Goal: Task Accomplishment & Management: Use online tool/utility

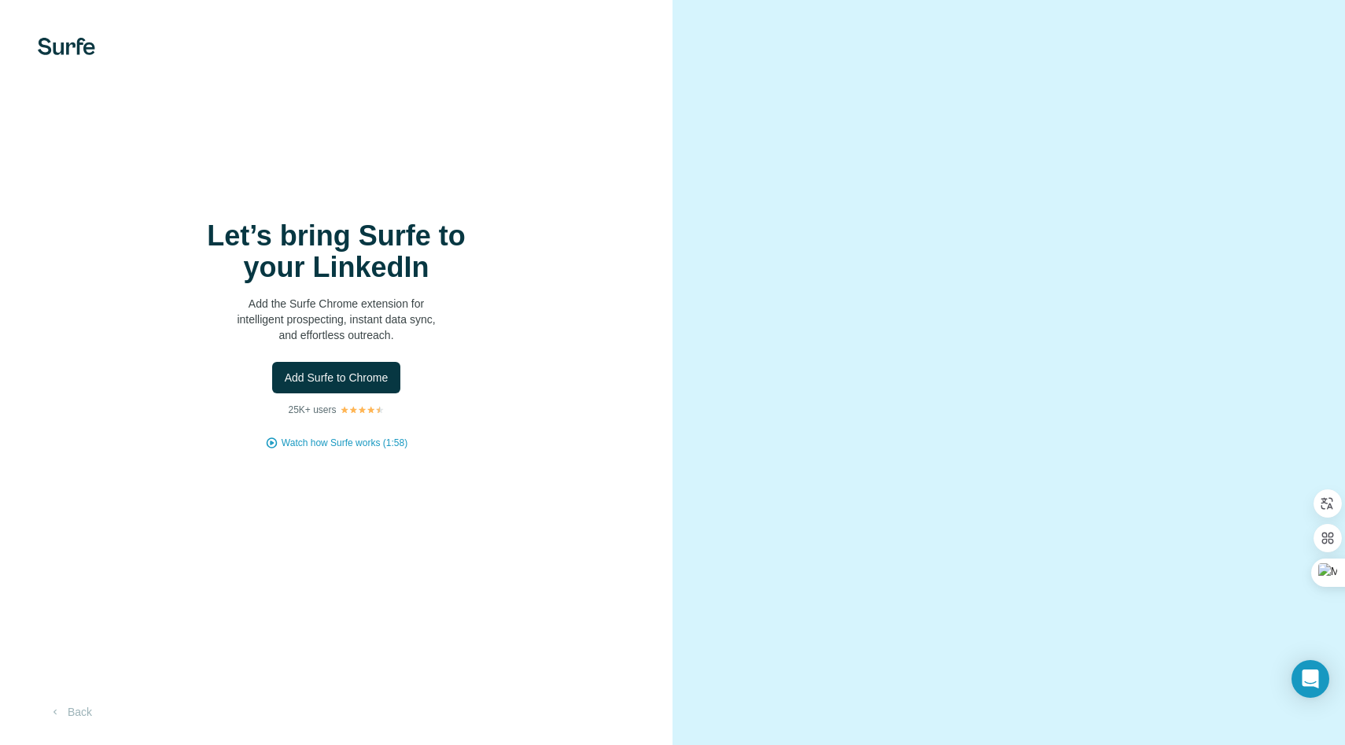
click at [488, 288] on div "Let’s bring Surfe to your LinkedIn Add the Surfe Chrome extension for intellige…" at bounding box center [336, 281] width 315 height 123
click at [357, 379] on span "Add Surfe to Chrome" at bounding box center [337, 378] width 104 height 16
click at [89, 709] on button "Back" at bounding box center [70, 712] width 65 height 28
click at [360, 382] on span "Add Surfe to Chrome" at bounding box center [337, 378] width 104 height 16
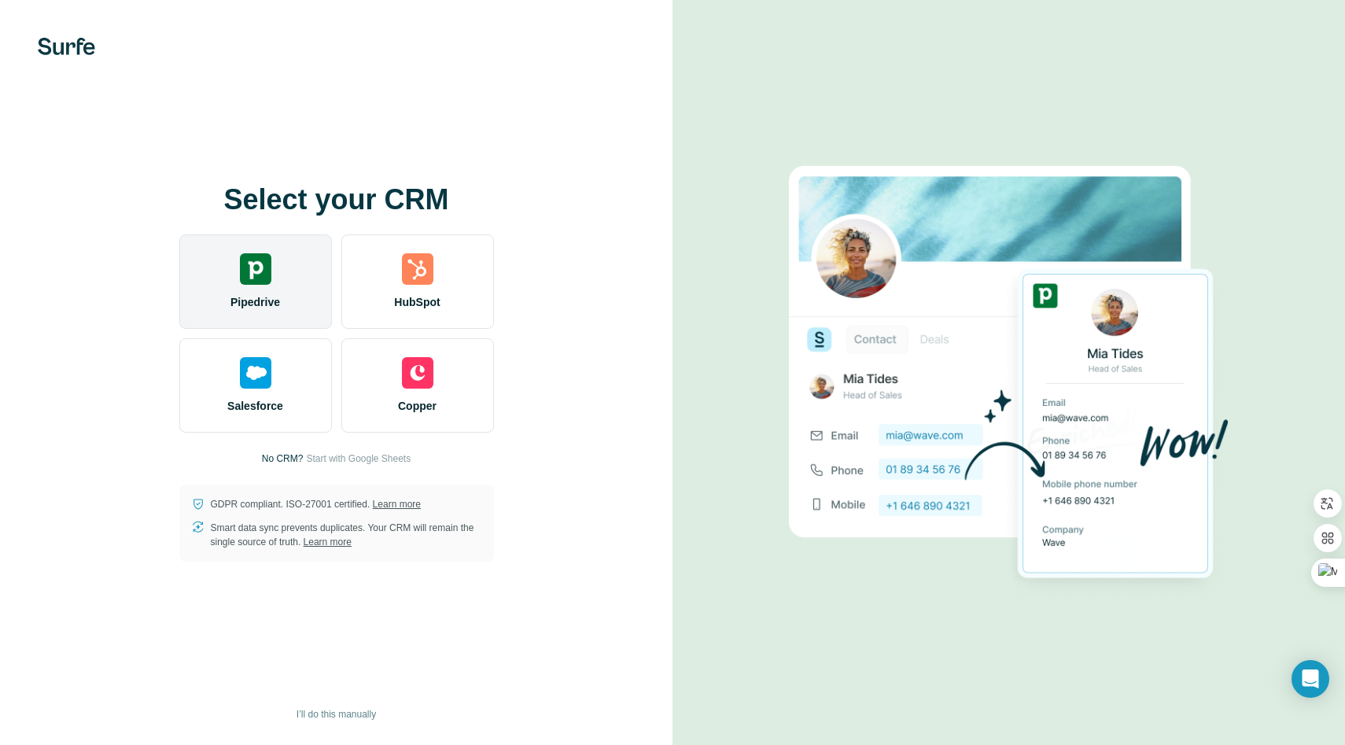
click at [286, 293] on div "Pipedrive" at bounding box center [255, 281] width 153 height 94
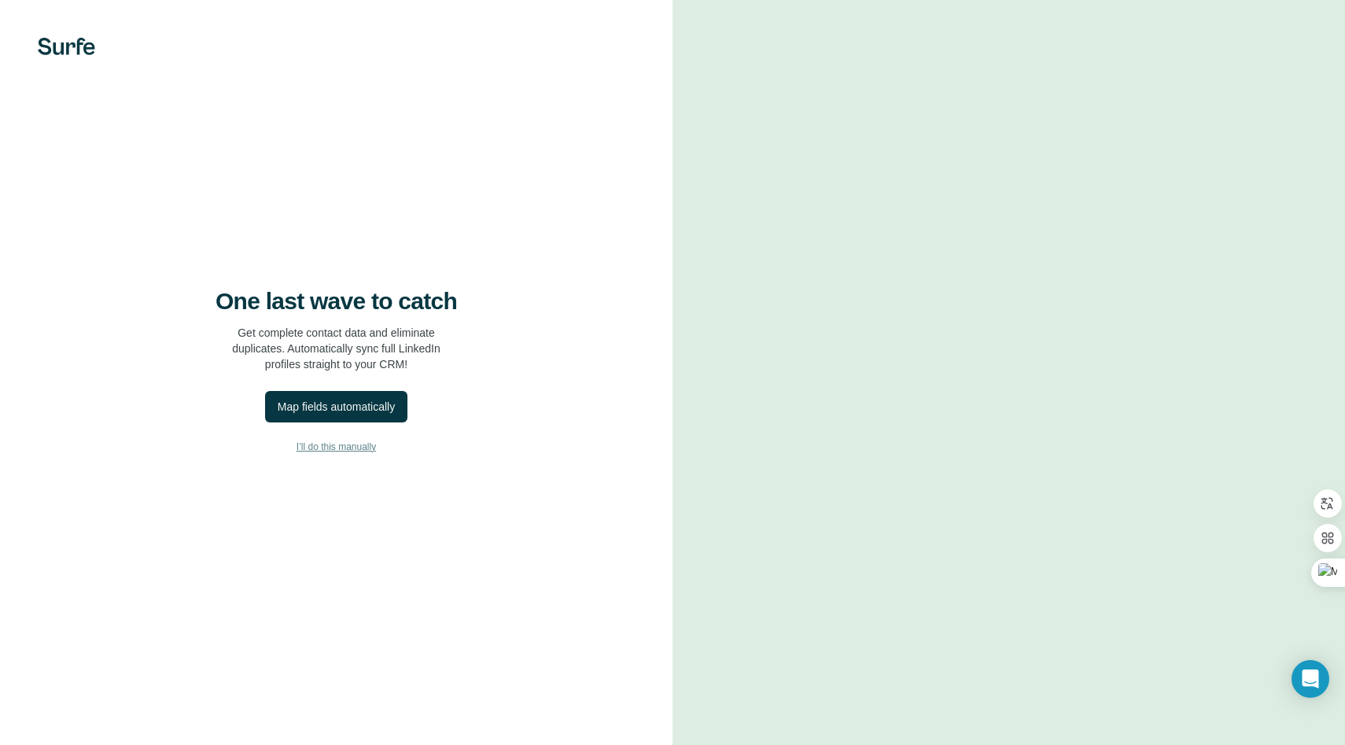
click at [354, 443] on span "I’ll do this manually" at bounding box center [336, 447] width 79 height 14
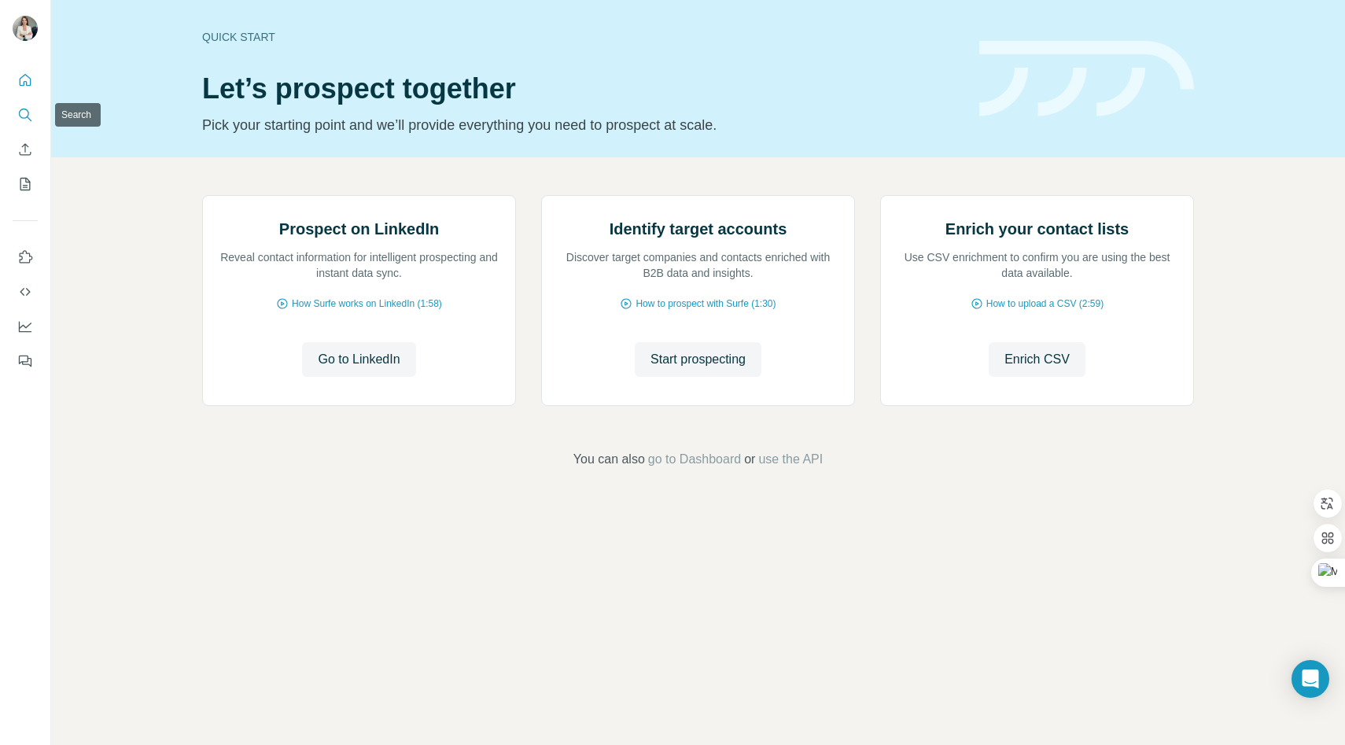
click at [24, 102] on button "Search" at bounding box center [25, 115] width 25 height 28
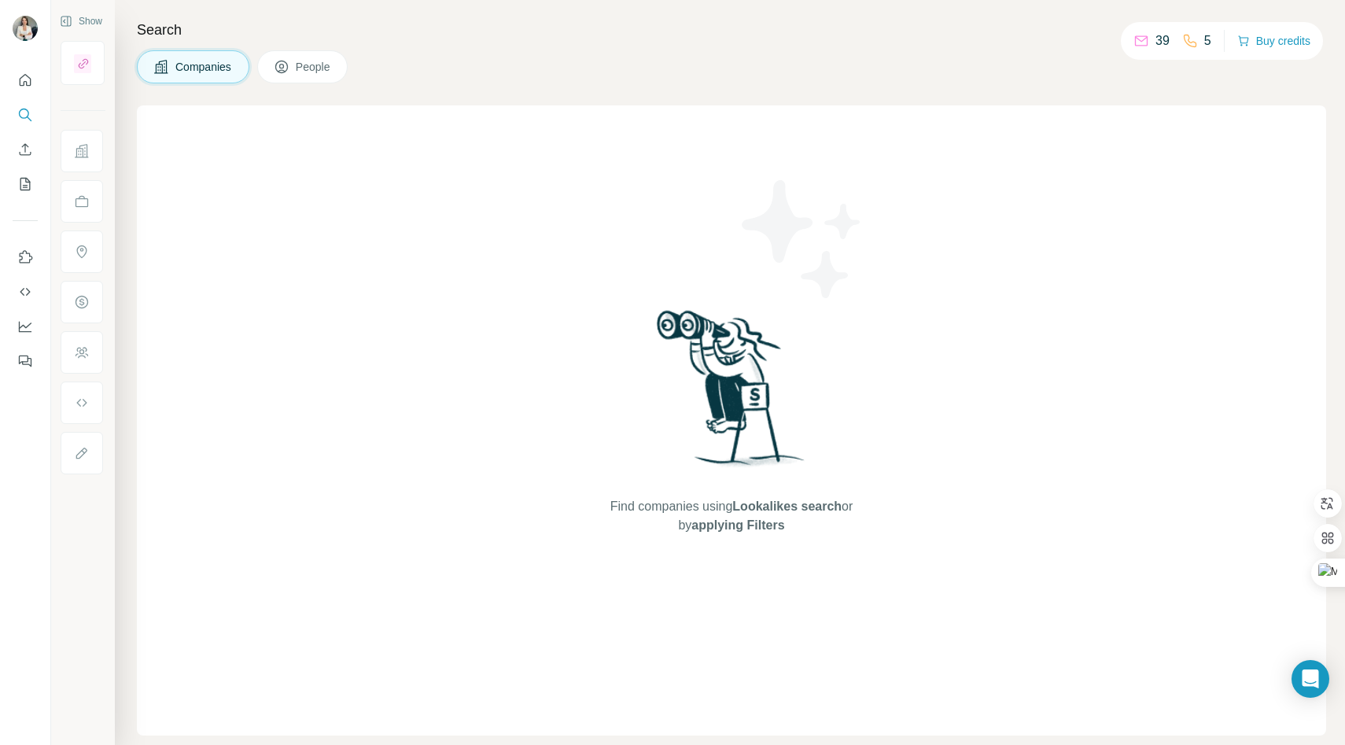
click at [199, 65] on span "Companies" at bounding box center [203, 67] width 57 height 16
click at [24, 84] on icon "Quick start" at bounding box center [26, 80] width 12 height 12
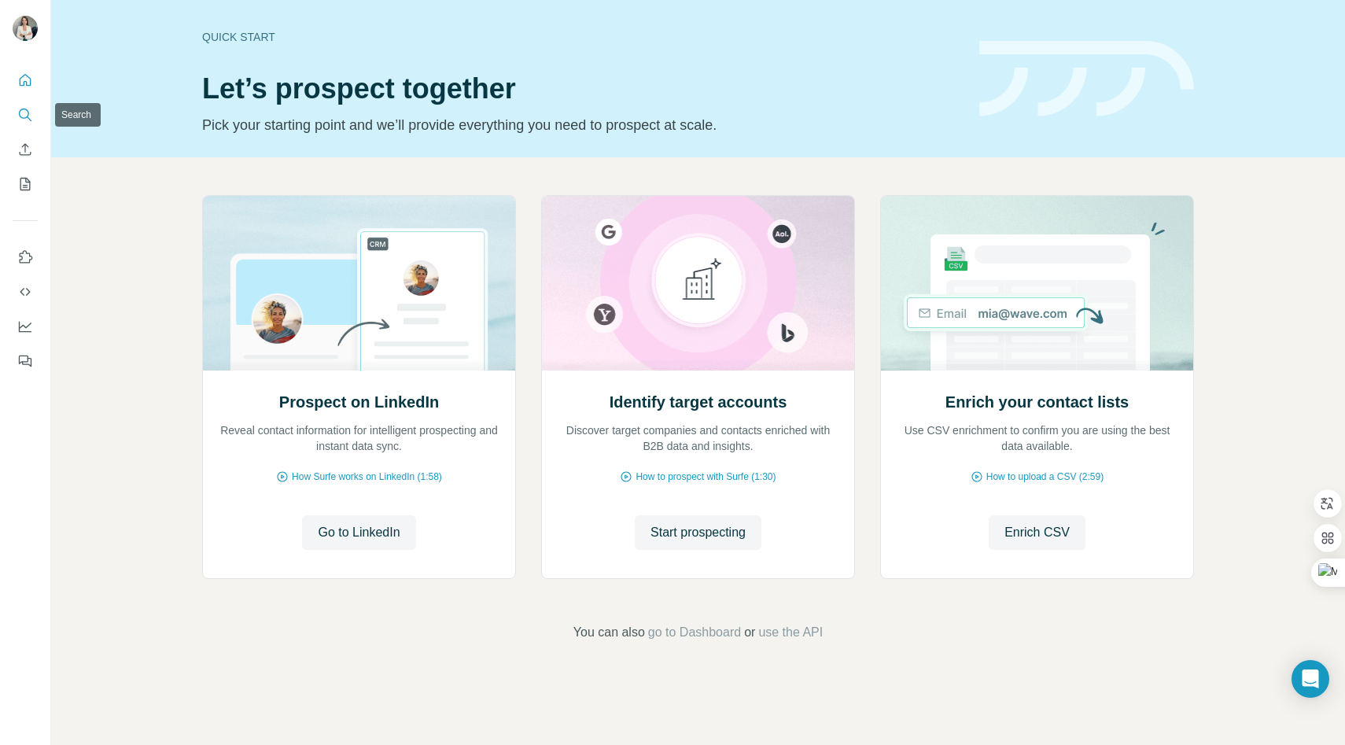
click at [24, 116] on icon "Search" at bounding box center [25, 115] width 16 height 16
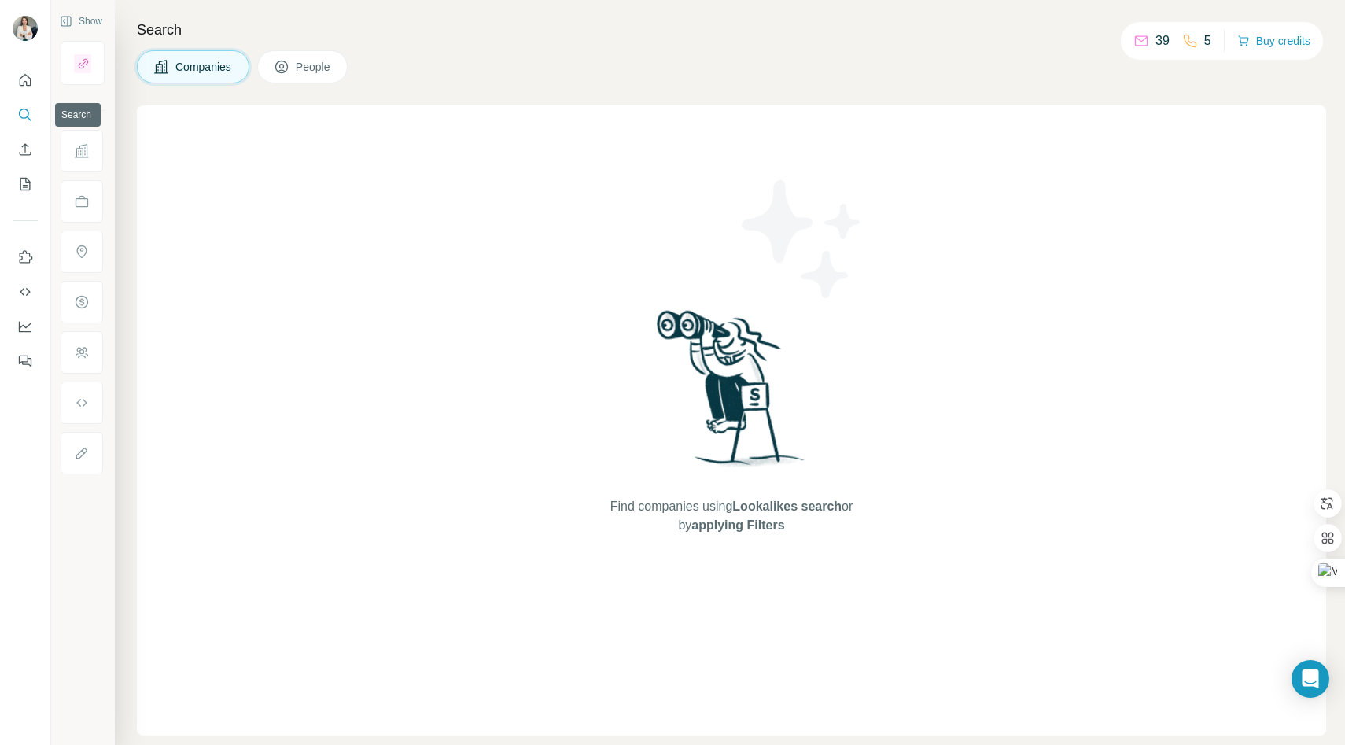
click at [33, 117] on button "Search" at bounding box center [25, 115] width 25 height 28
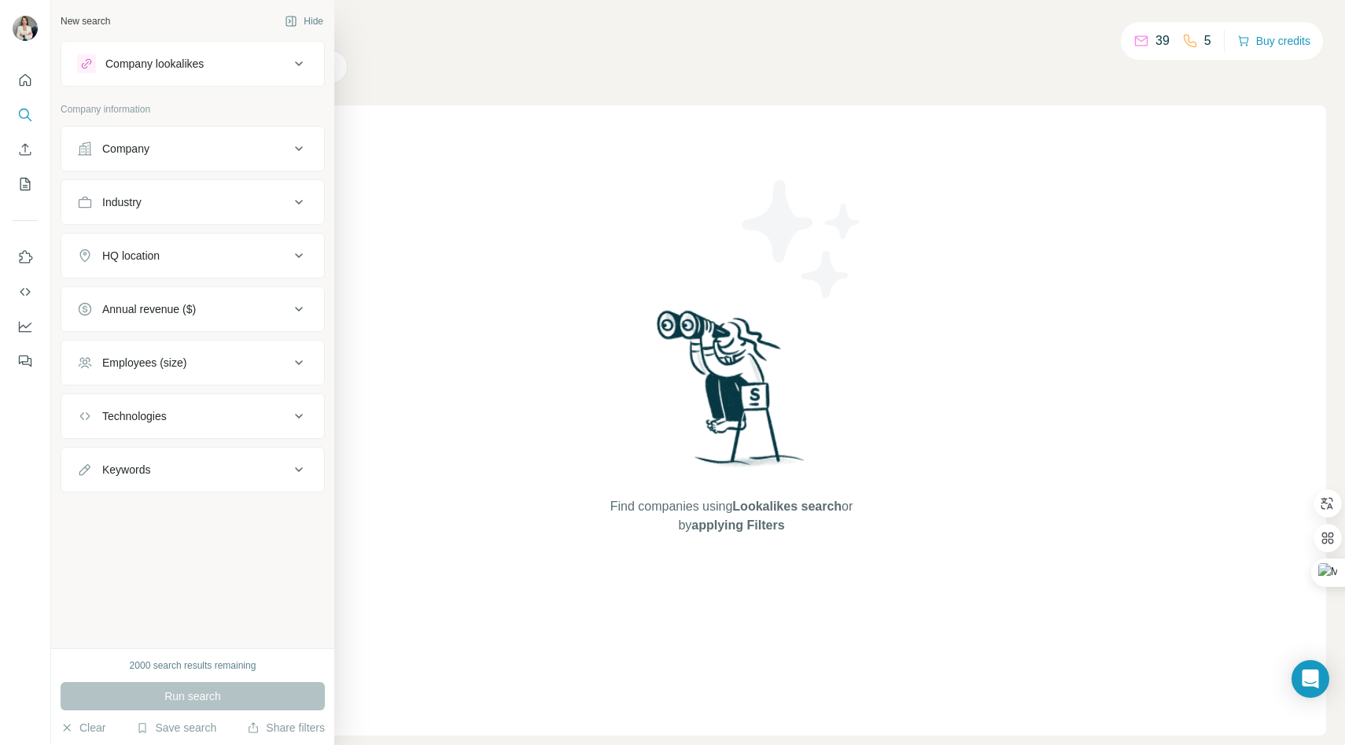
click at [145, 142] on div "Company" at bounding box center [125, 149] width 47 height 16
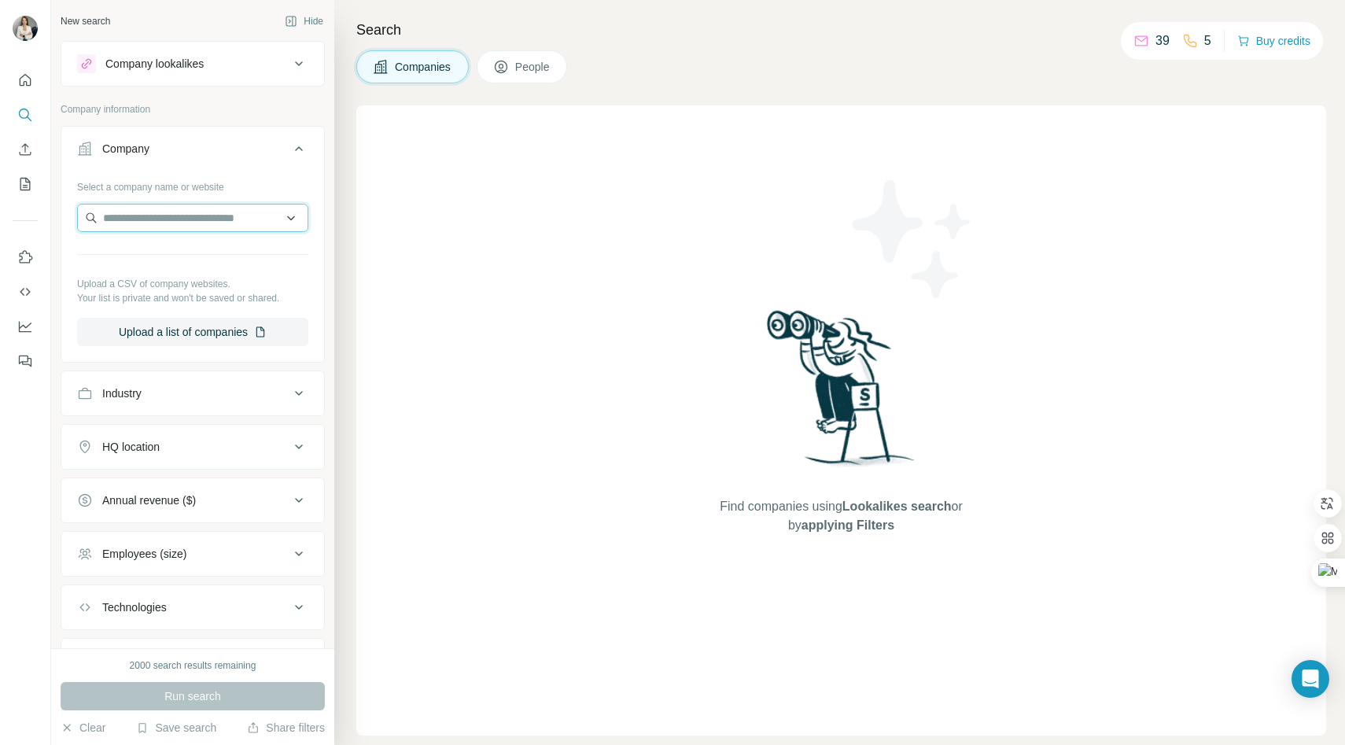
click at [152, 214] on input "text" at bounding box center [192, 218] width 231 height 28
drag, startPoint x: 156, startPoint y: 219, endPoint x: 127, endPoint y: 216, distance: 28.5
click at [127, 216] on input "*********" at bounding box center [192, 218] width 231 height 28
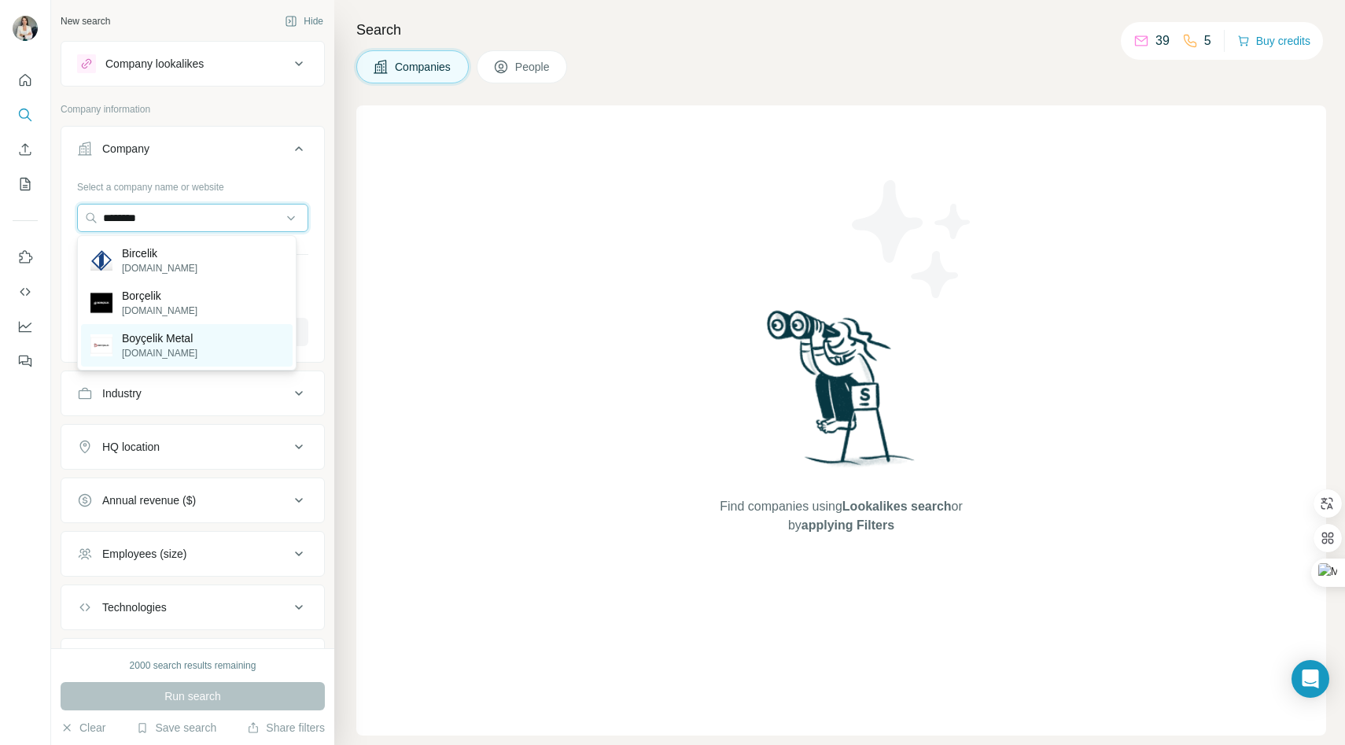
type input "********"
click at [154, 344] on p "Boyçelik Metal" at bounding box center [160, 338] width 76 height 16
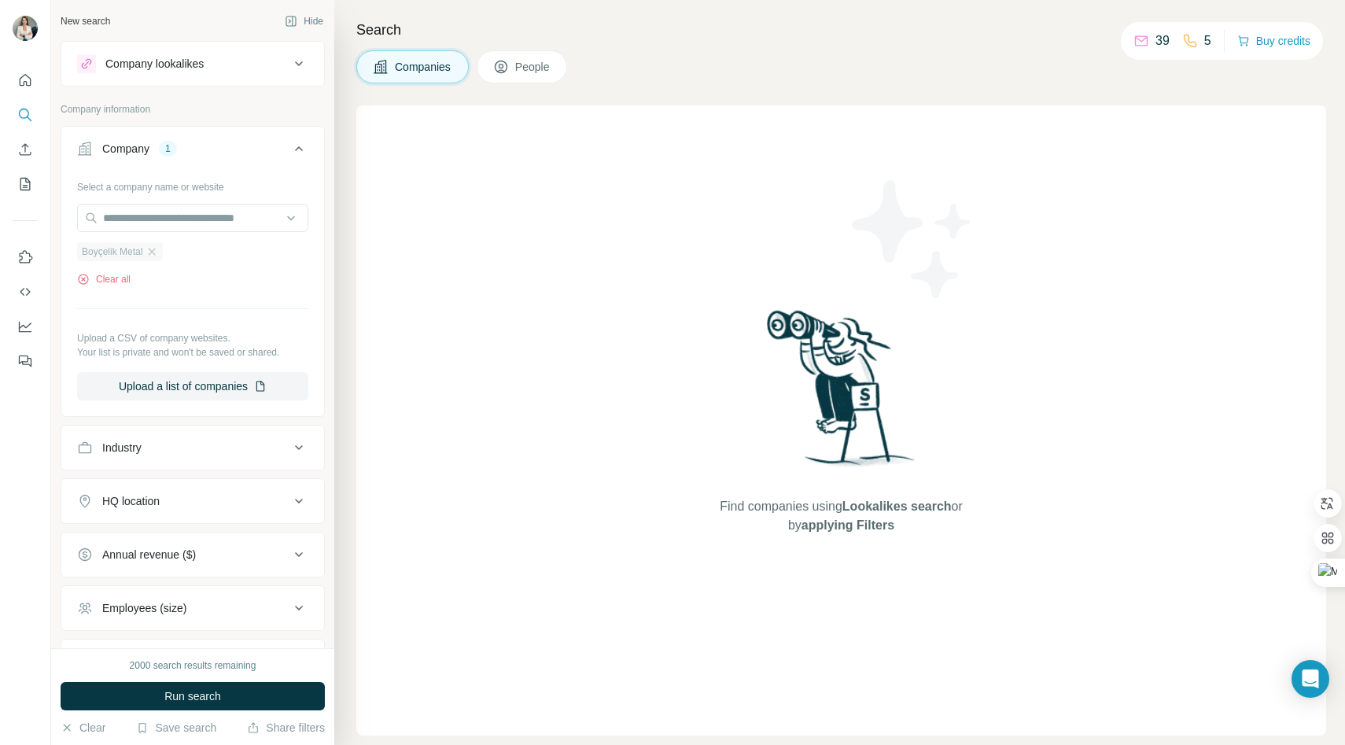
click at [131, 255] on span "Boyçelik Metal" at bounding box center [112, 252] width 61 height 14
click at [188, 696] on span "Run search" at bounding box center [192, 696] width 57 height 16
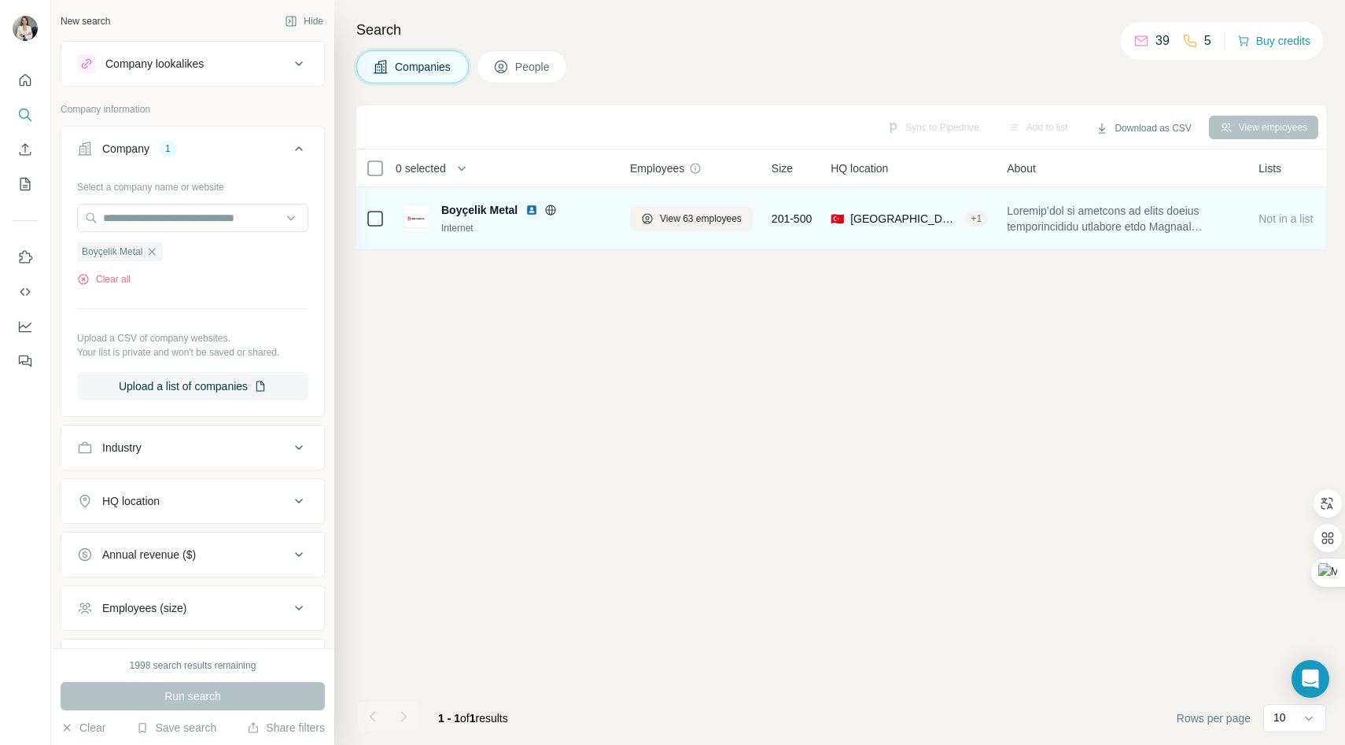
click at [485, 212] on span "Boyçelik Metal" at bounding box center [479, 210] width 76 height 16
click at [676, 221] on span "View 63 employees" at bounding box center [701, 219] width 82 height 14
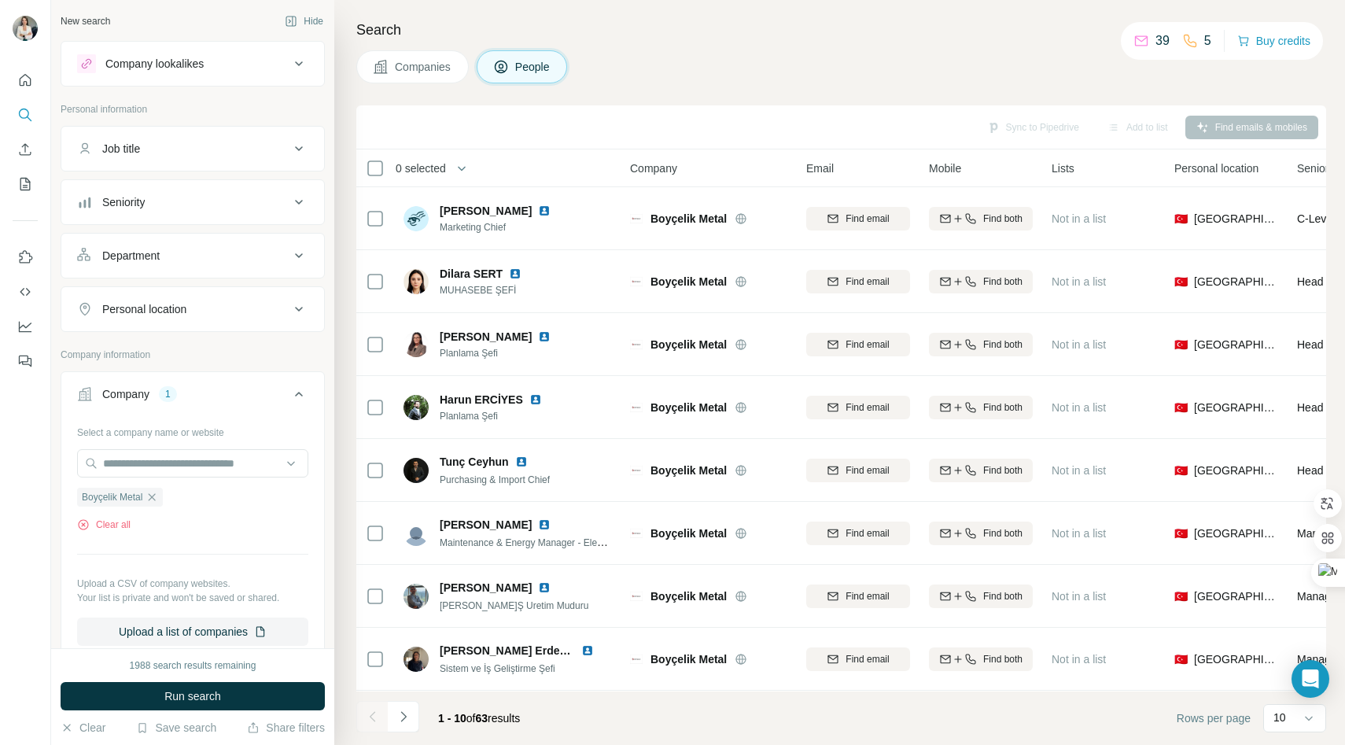
click at [421, 74] on span "Companies" at bounding box center [423, 67] width 57 height 16
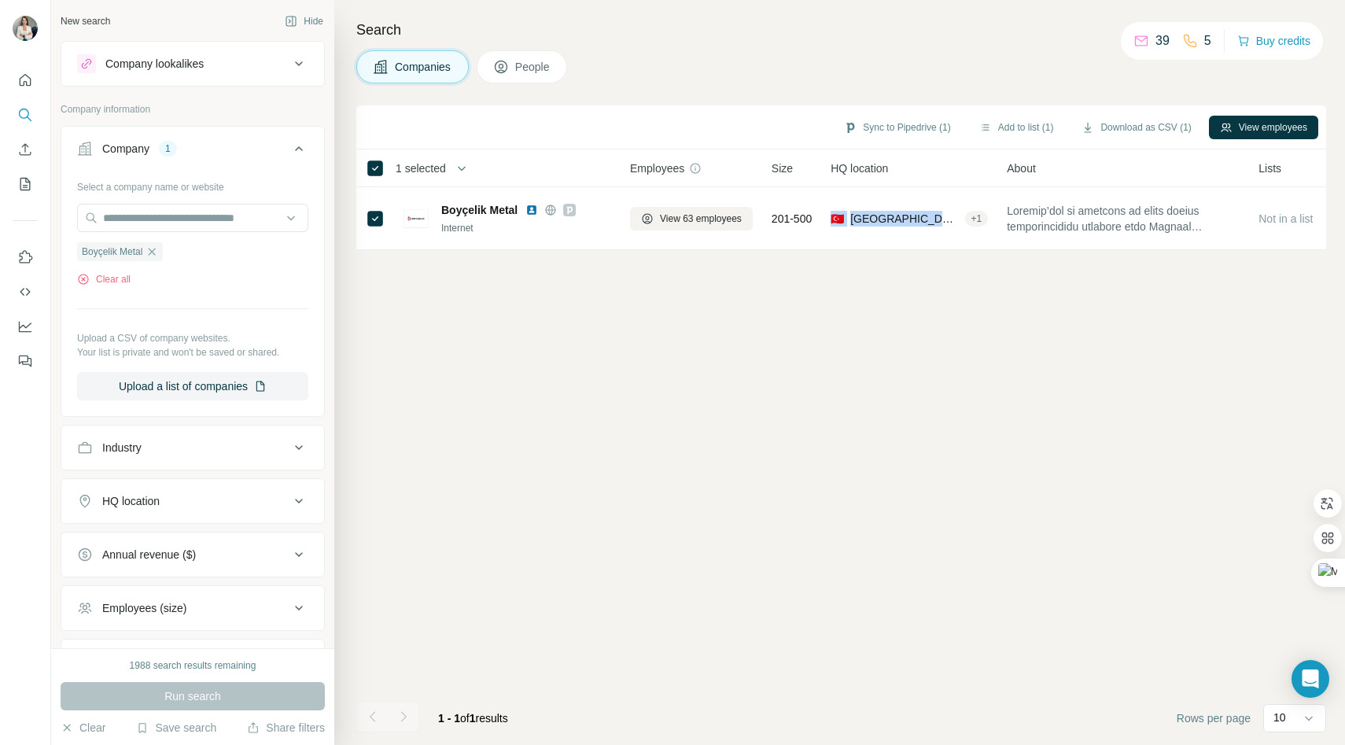
drag, startPoint x: 782, startPoint y: 259, endPoint x: 911, endPoint y: 253, distance: 129.1
click at [911, 254] on div "Sync to Pipedrive (1) Add to list (1) Download as CSV (1) View employees 1 sele…" at bounding box center [841, 424] width 970 height 639
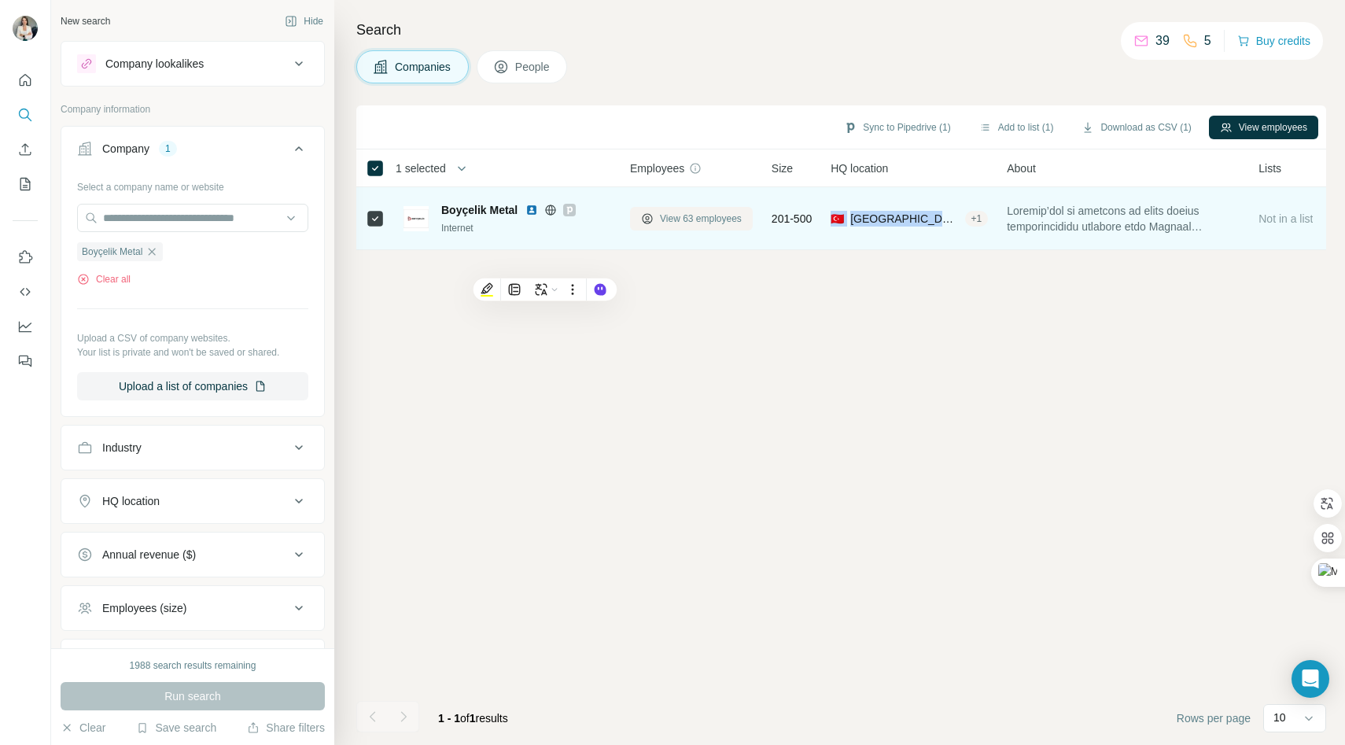
click at [726, 223] on span "View 63 employees" at bounding box center [701, 219] width 82 height 14
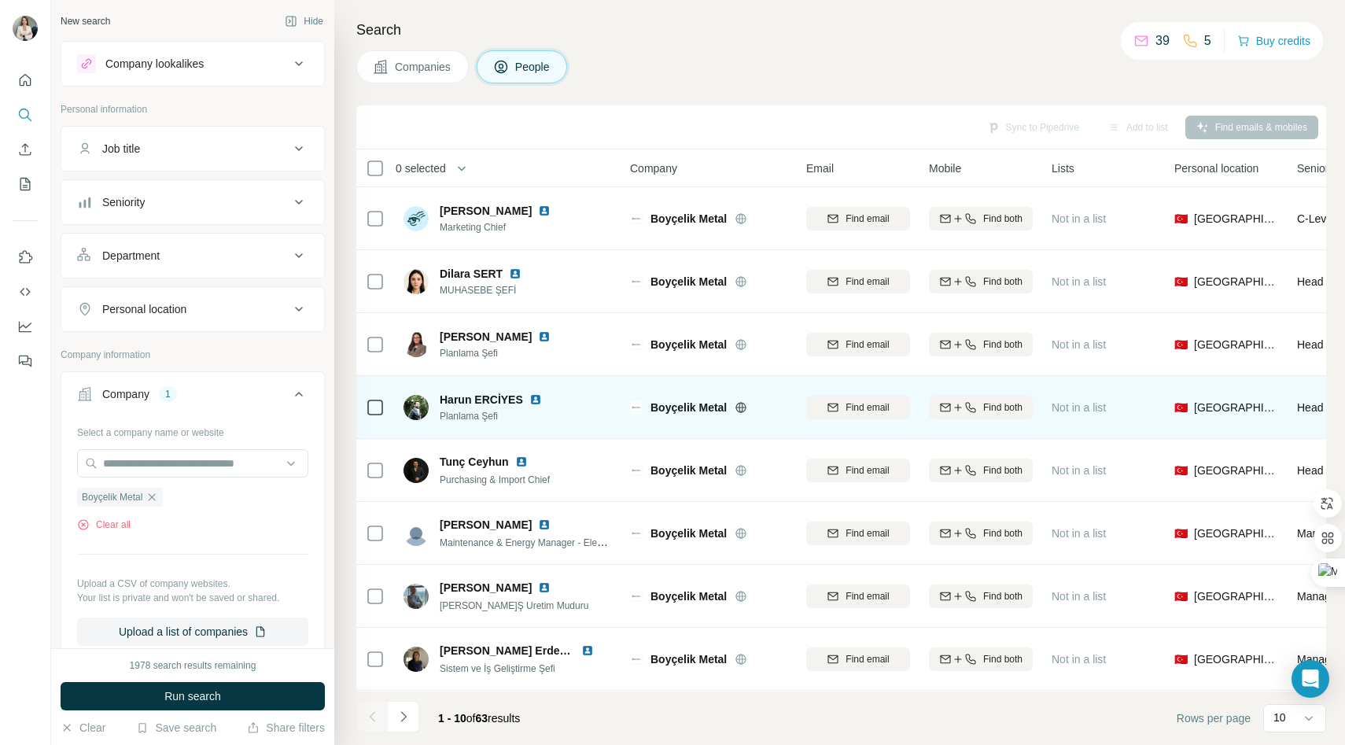
scroll to position [134, 0]
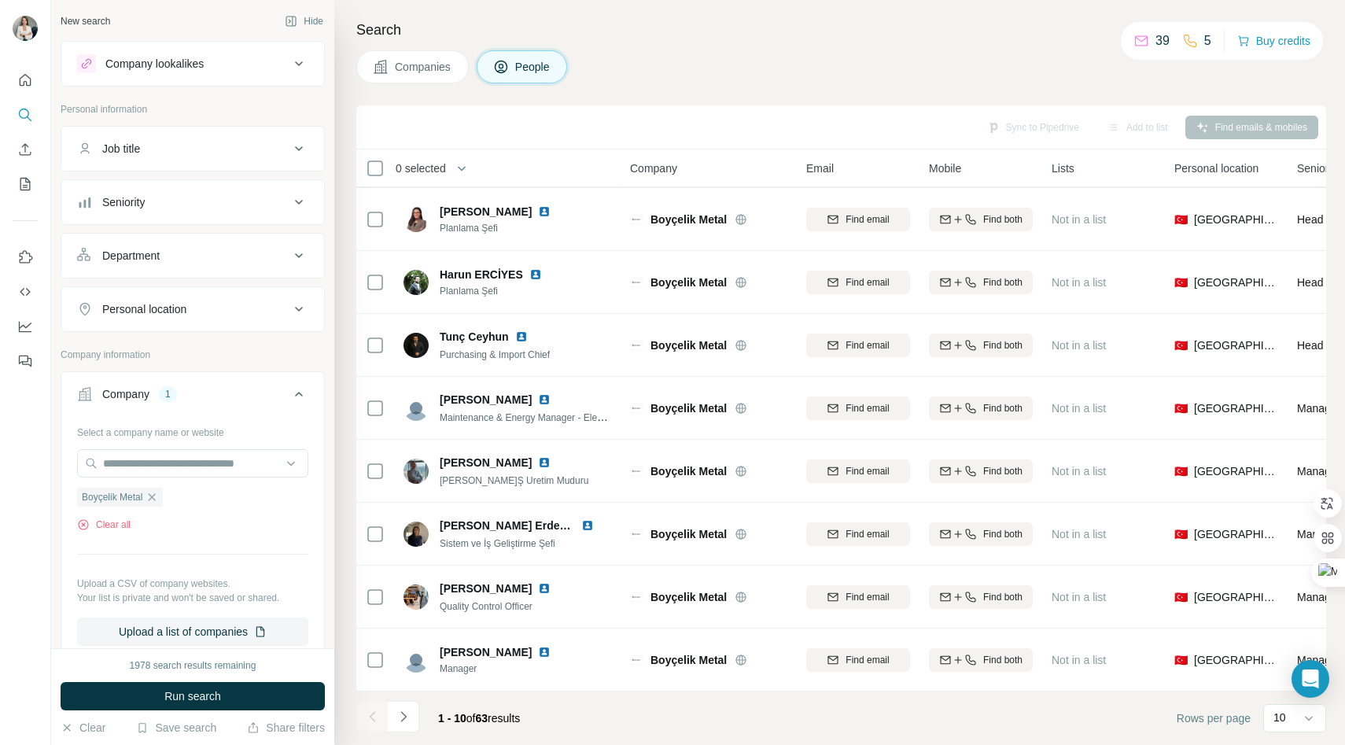
click at [418, 68] on span "Companies" at bounding box center [423, 67] width 57 height 16
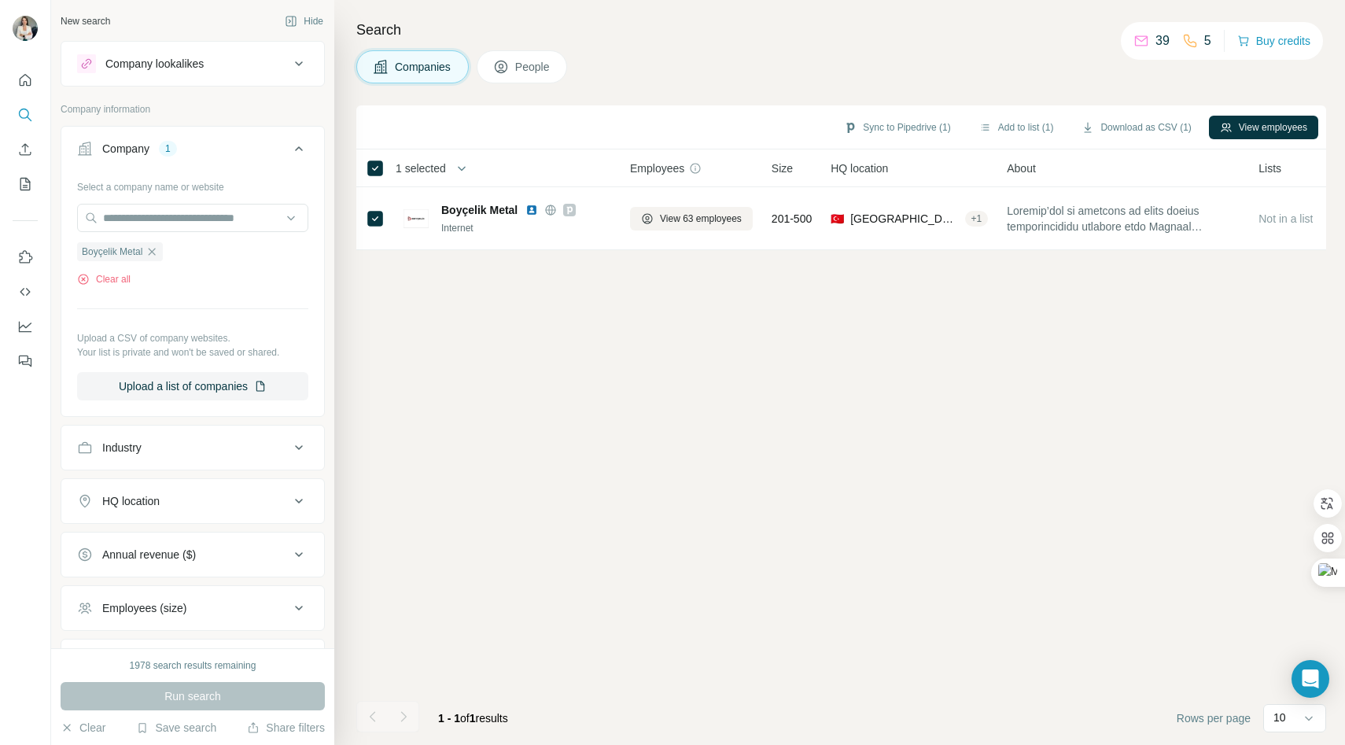
scroll to position [0, 0]
click at [887, 128] on button "Sync to Pipedrive (1)" at bounding box center [897, 128] width 128 height 24
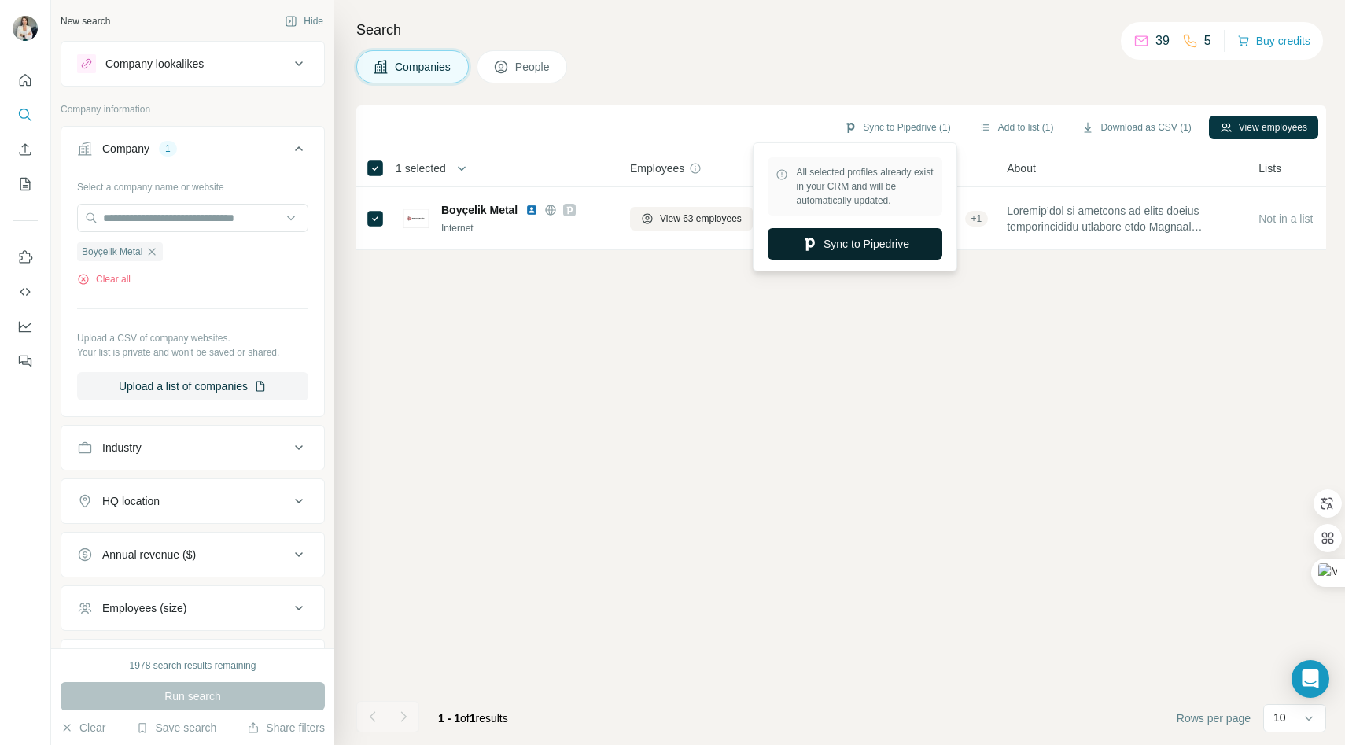
click at [831, 247] on button "Sync to Pipedrive" at bounding box center [855, 243] width 175 height 31
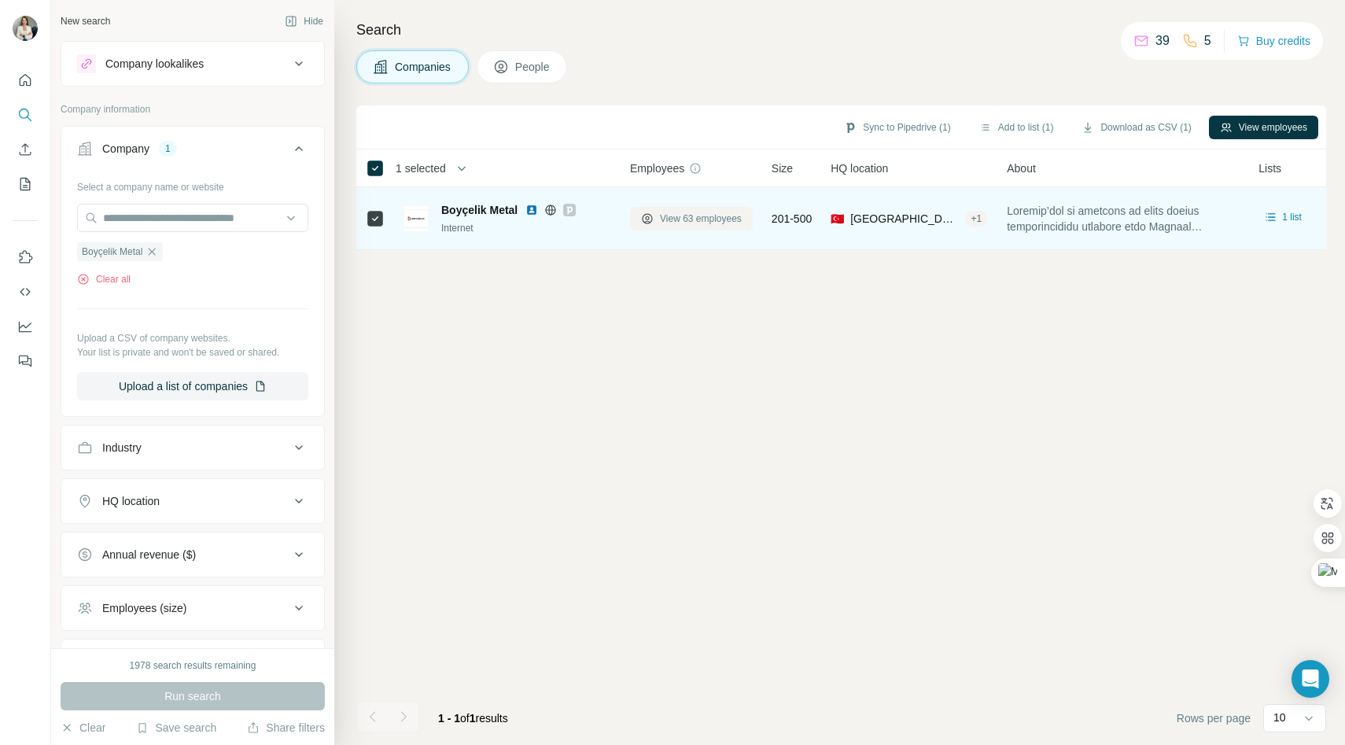
click at [681, 220] on span "View 63 employees" at bounding box center [701, 219] width 82 height 14
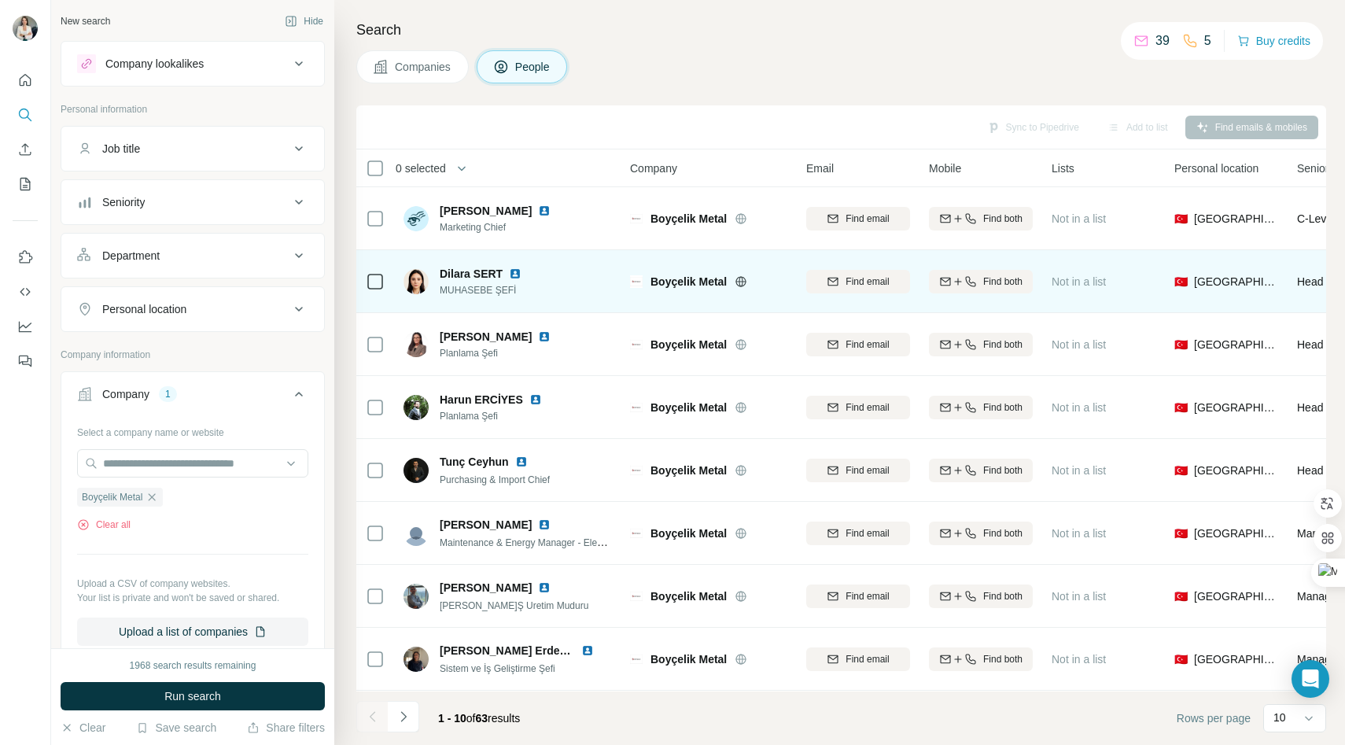
scroll to position [134, 0]
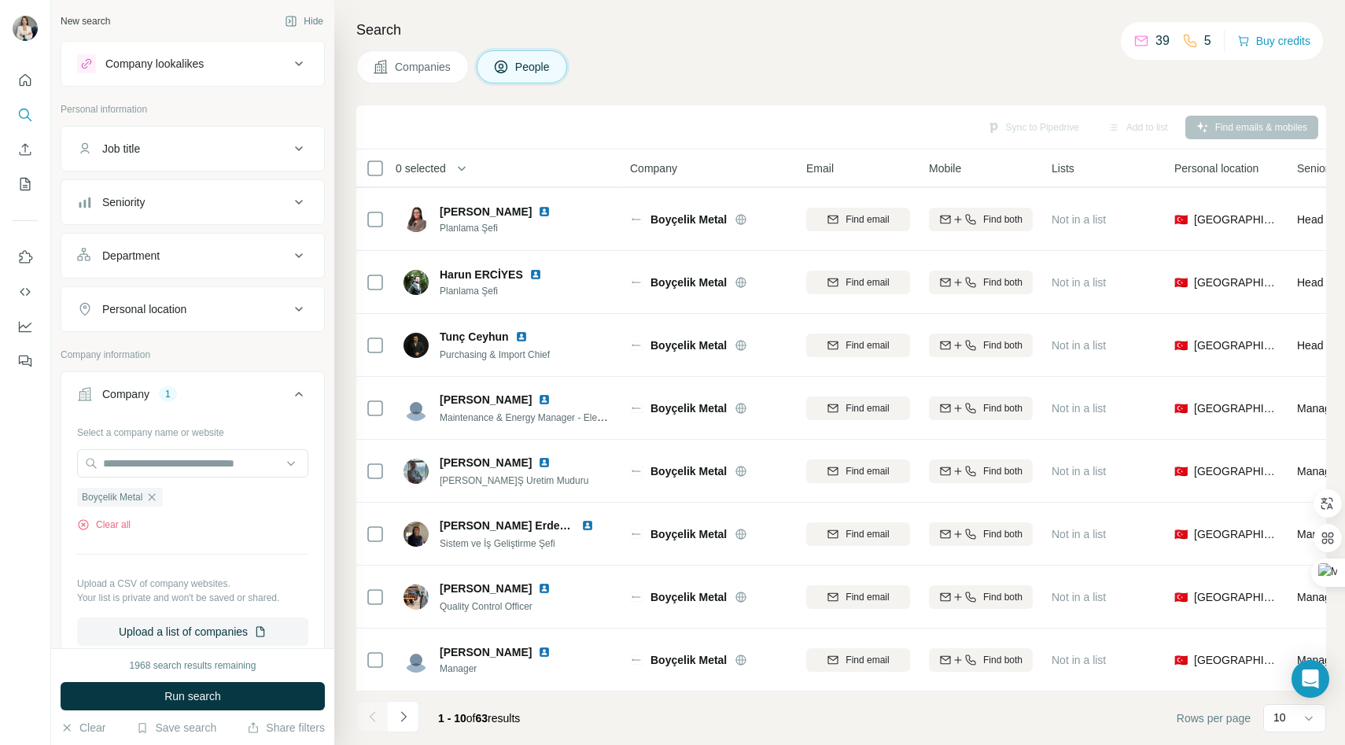
click at [421, 69] on span "Companies" at bounding box center [423, 67] width 57 height 16
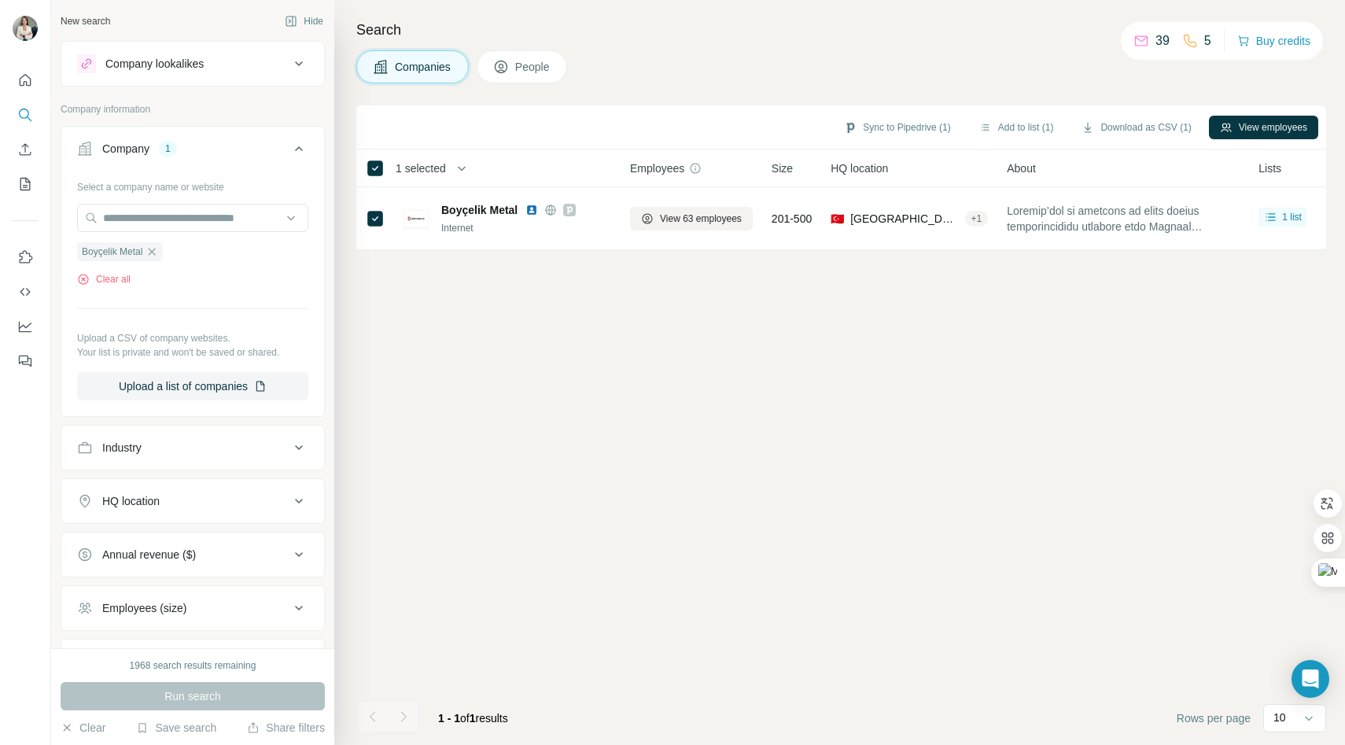
scroll to position [0, 0]
click at [197, 388] on button "Upload a list of companies" at bounding box center [192, 386] width 231 height 28
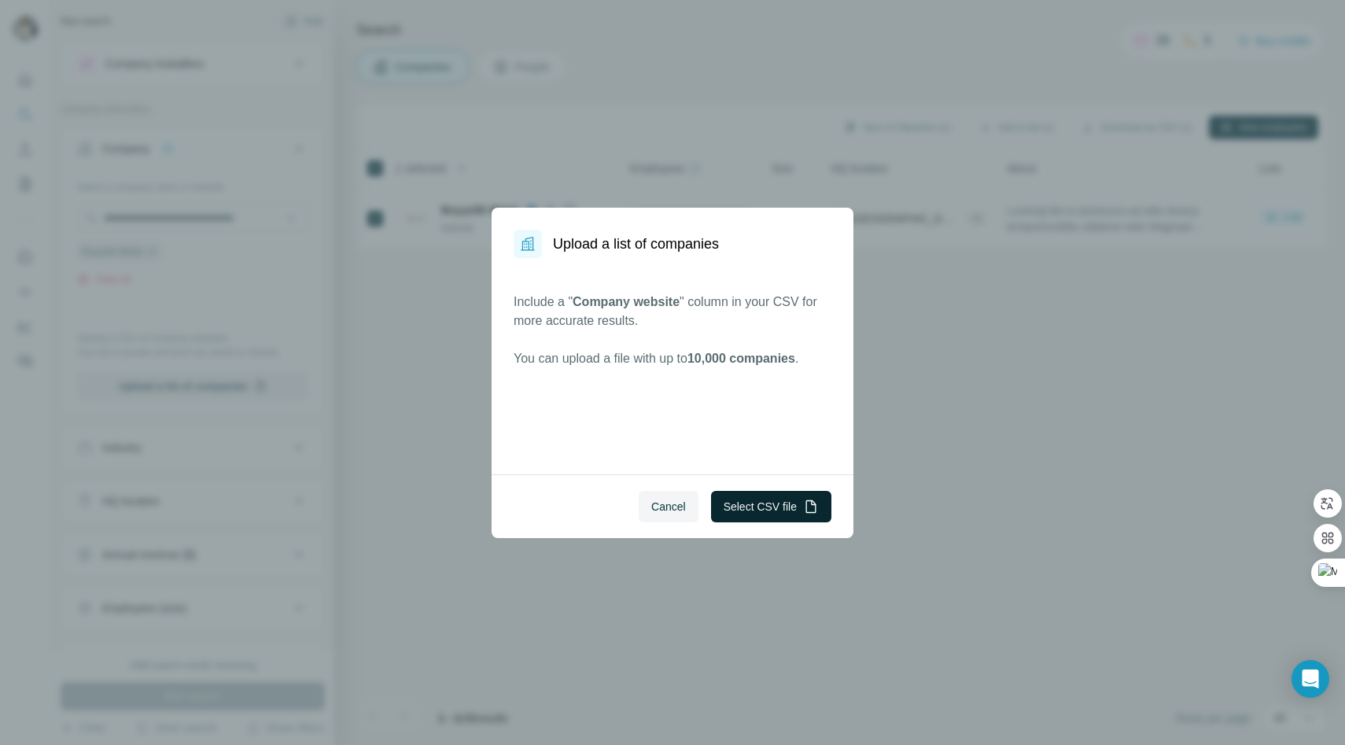
click at [786, 498] on button "Select CSV file" at bounding box center [771, 506] width 120 height 31
click at [664, 506] on span "Cancel" at bounding box center [668, 507] width 35 height 16
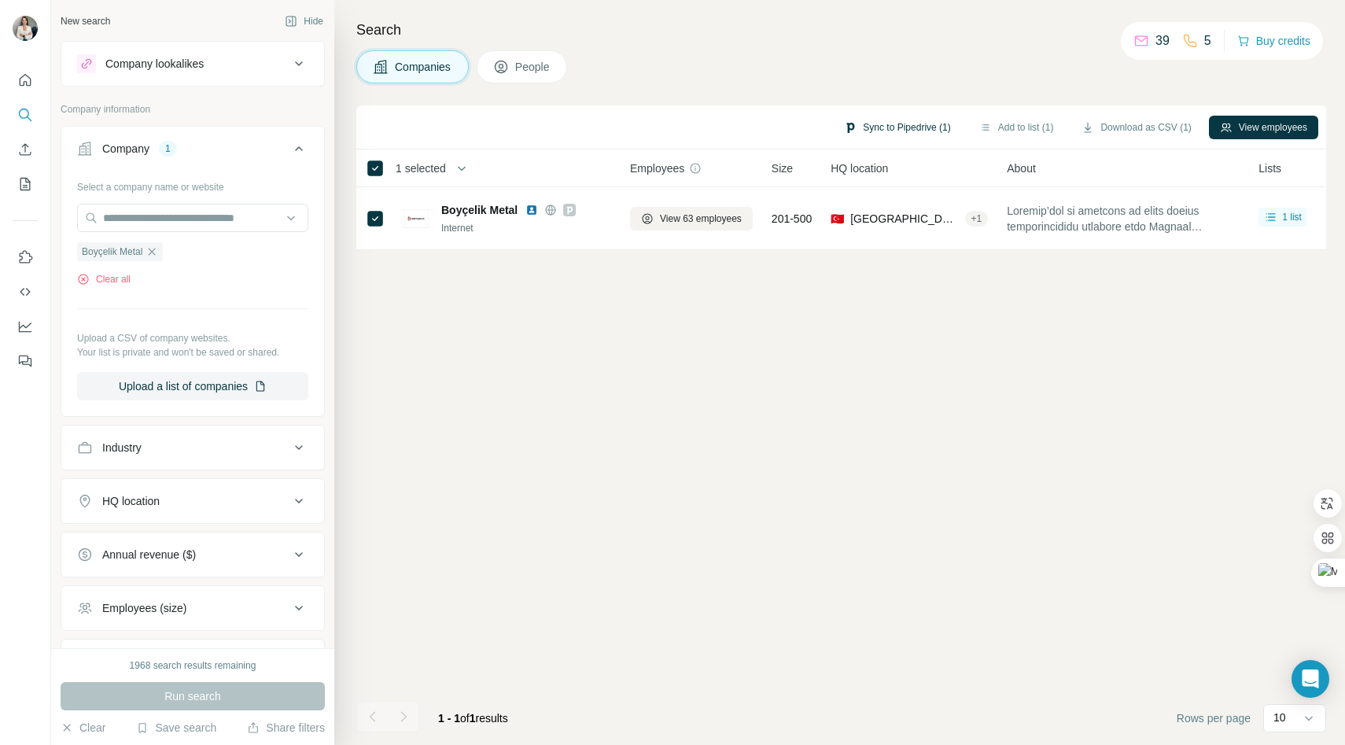
click at [883, 134] on button "Sync to Pipedrive (1)" at bounding box center [897, 128] width 128 height 24
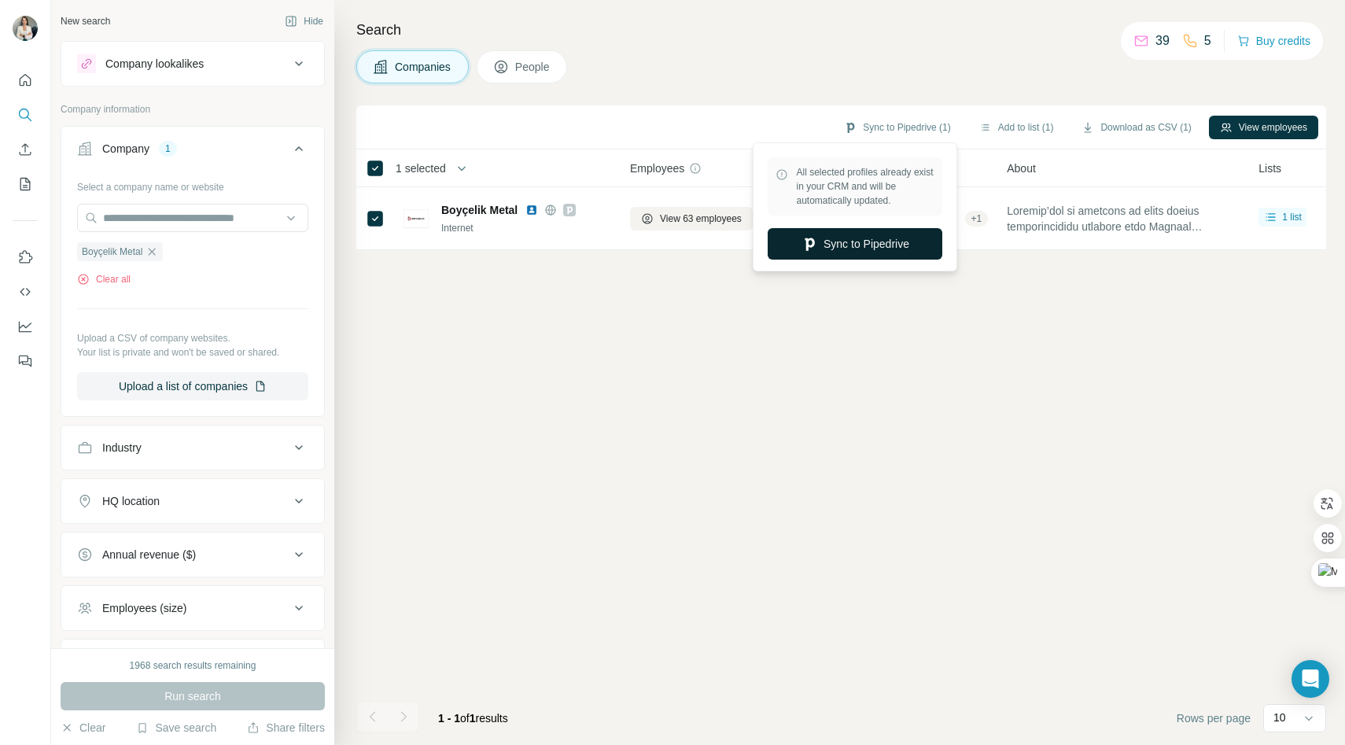
click at [856, 236] on button "Sync to Pipedrive" at bounding box center [855, 243] width 175 height 31
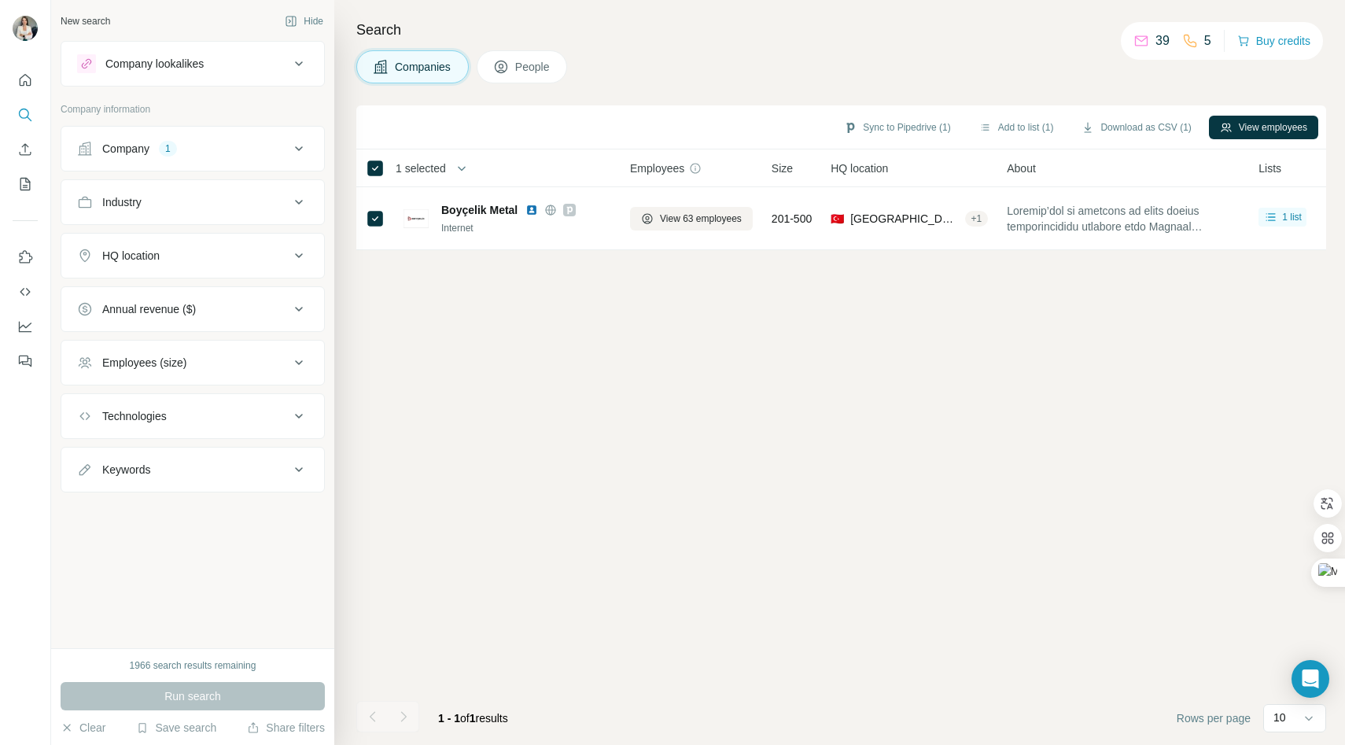
click at [409, 61] on span "Companies" at bounding box center [423, 67] width 57 height 16
click at [858, 129] on button "Sync to Pipedrive (1)" at bounding box center [897, 128] width 128 height 24
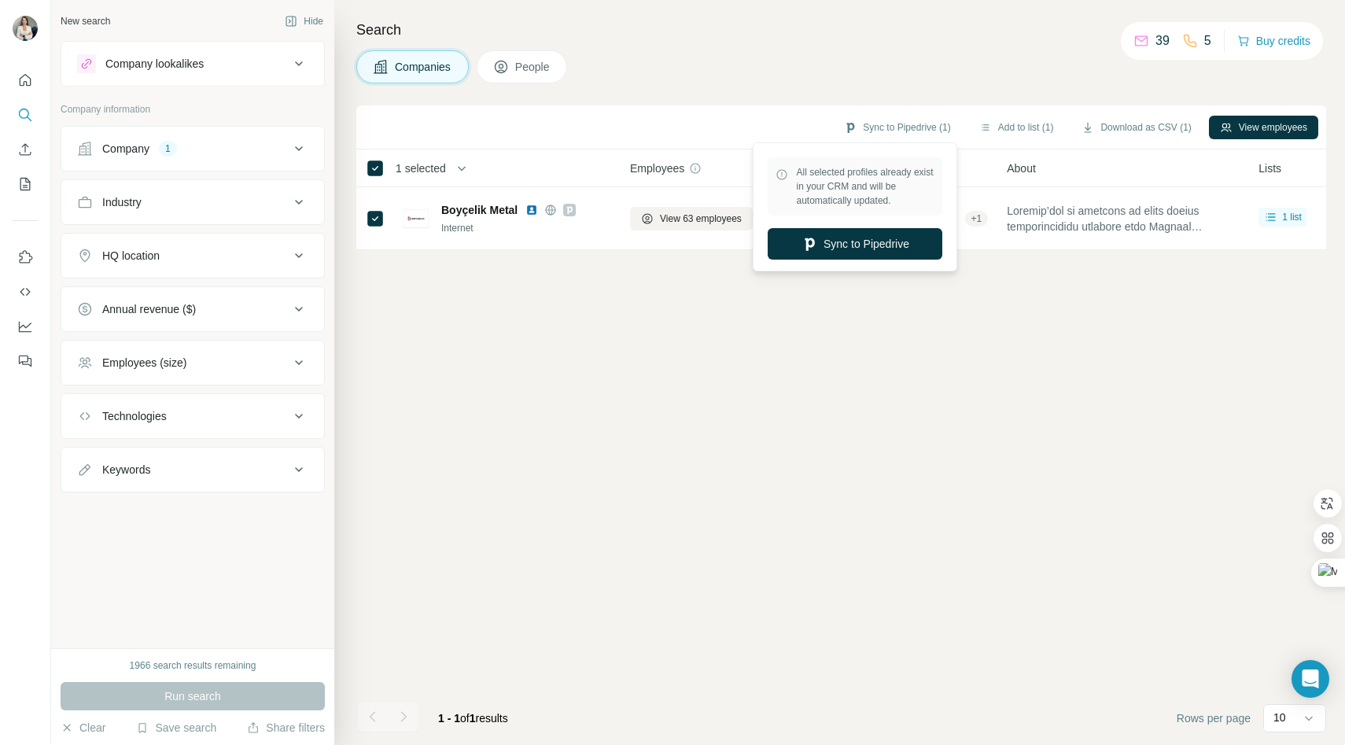
click at [783, 175] on icon at bounding box center [782, 174] width 13 height 13
click at [726, 341] on div "Sync to Pipedrive (1) Add to list (1) Download as CSV (1) View employees 1 sele…" at bounding box center [841, 424] width 970 height 639
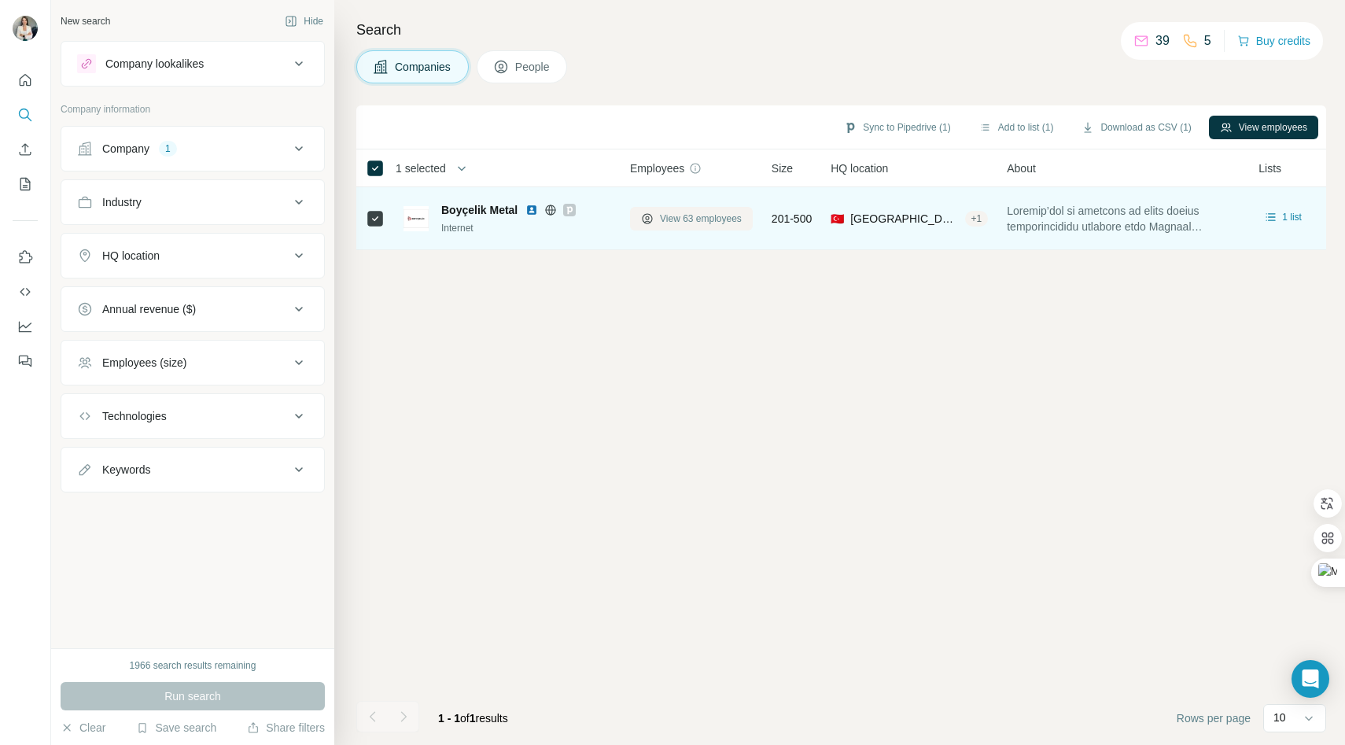
click at [713, 214] on span "View 63 employees" at bounding box center [701, 219] width 82 height 14
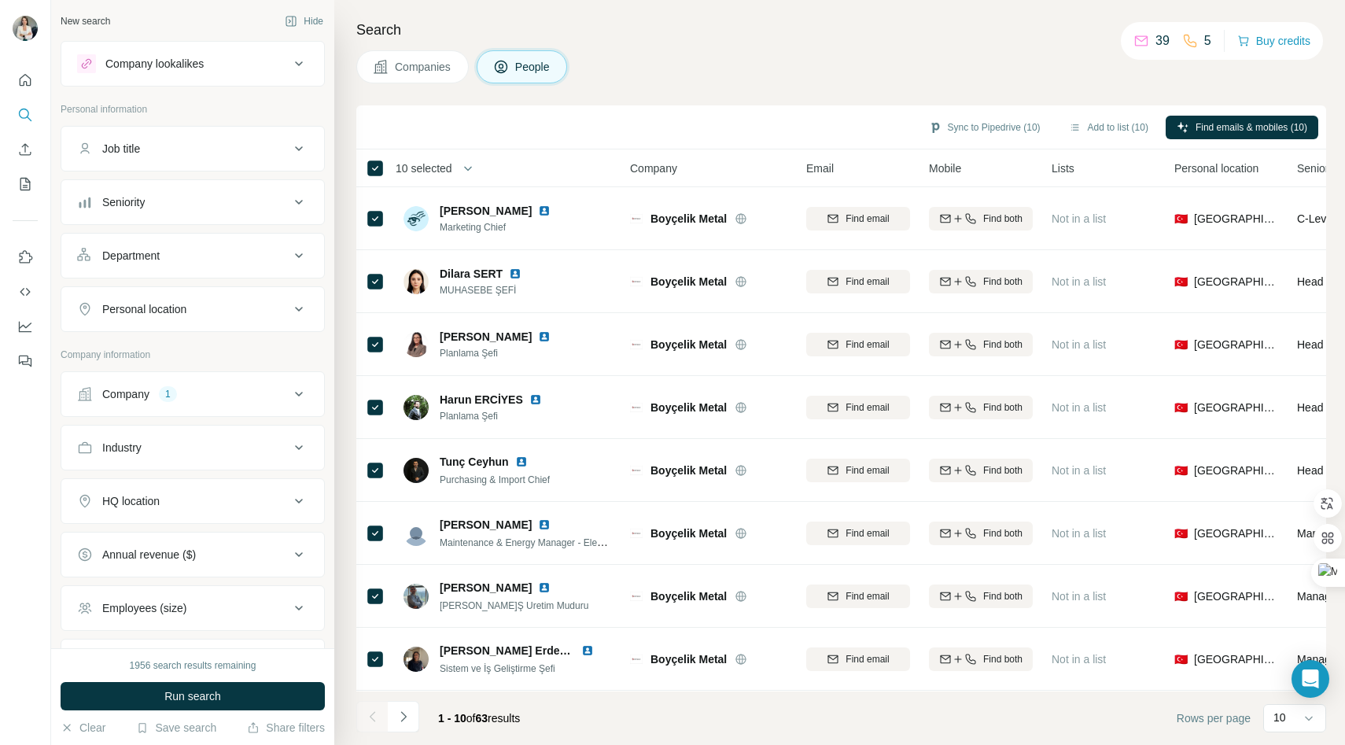
click at [1000, 123] on div "Sync to Pipedrive (10) Add to list (10) Find emails & mobiles (10)" at bounding box center [841, 127] width 954 height 28
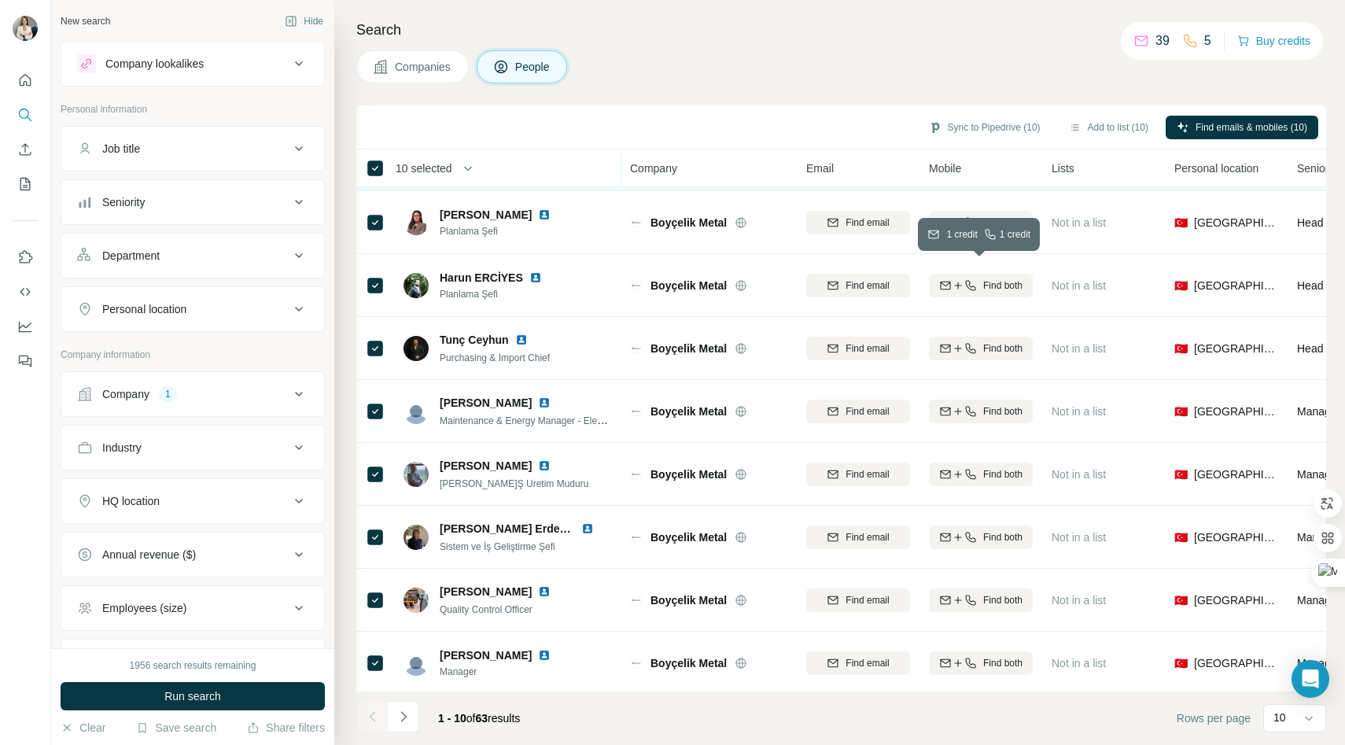
scroll to position [123, 0]
click at [967, 122] on button "Sync to Pipedrive (10)" at bounding box center [985, 128] width 134 height 24
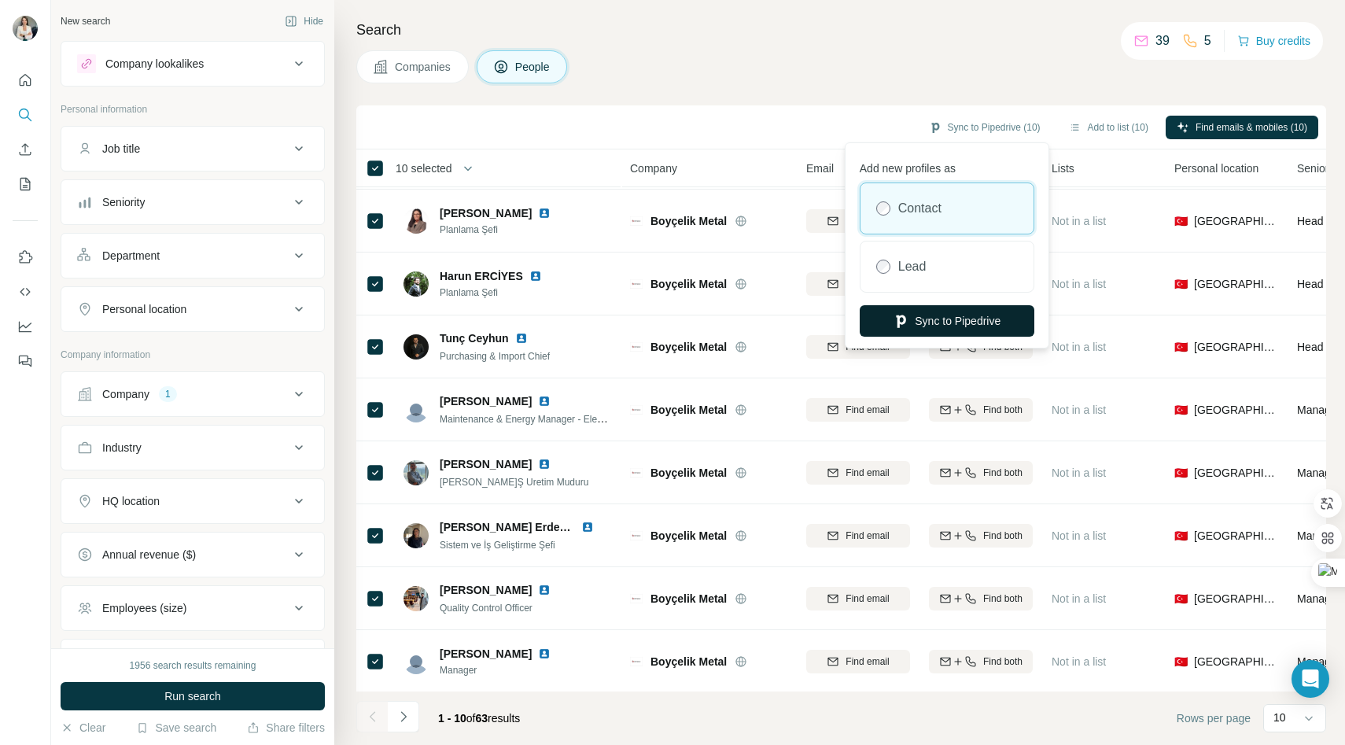
click at [903, 318] on icon "button" at bounding box center [901, 321] width 16 height 16
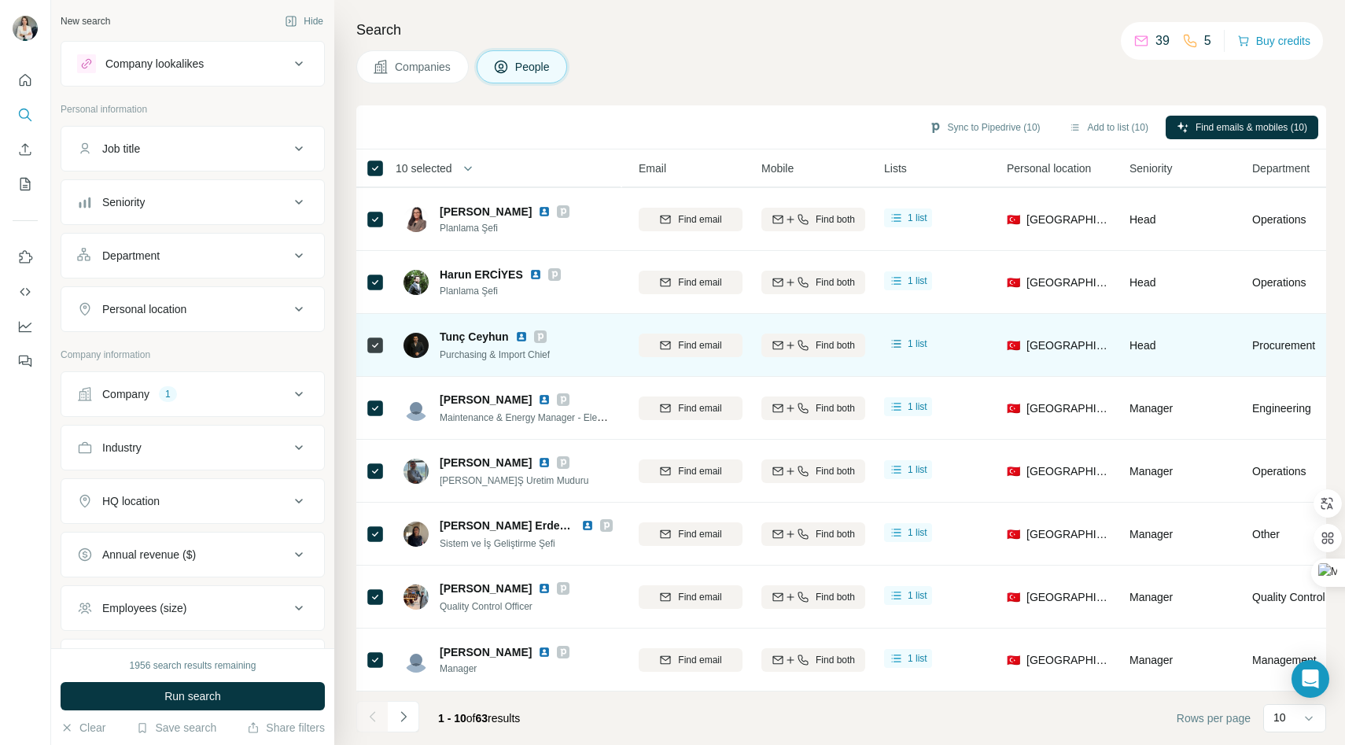
scroll to position [133, 0]
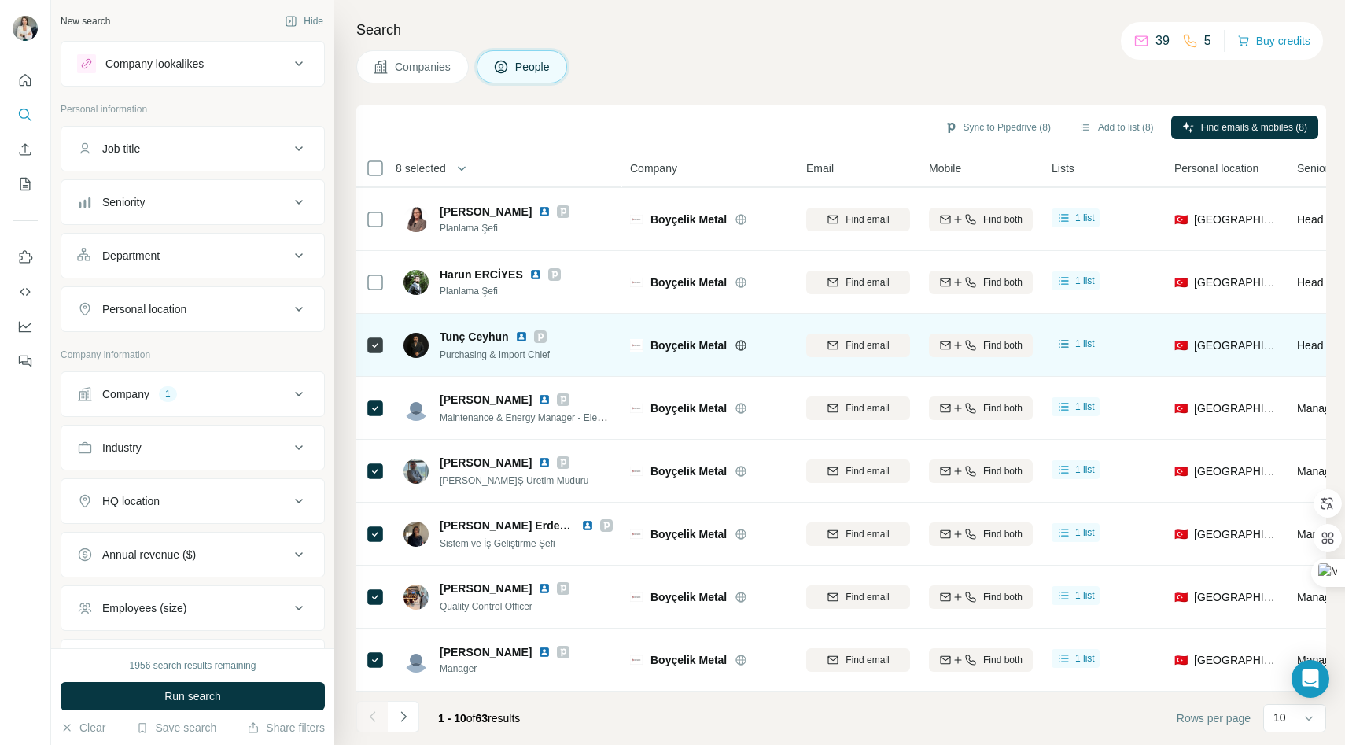
click at [371, 326] on div at bounding box center [375, 344] width 19 height 43
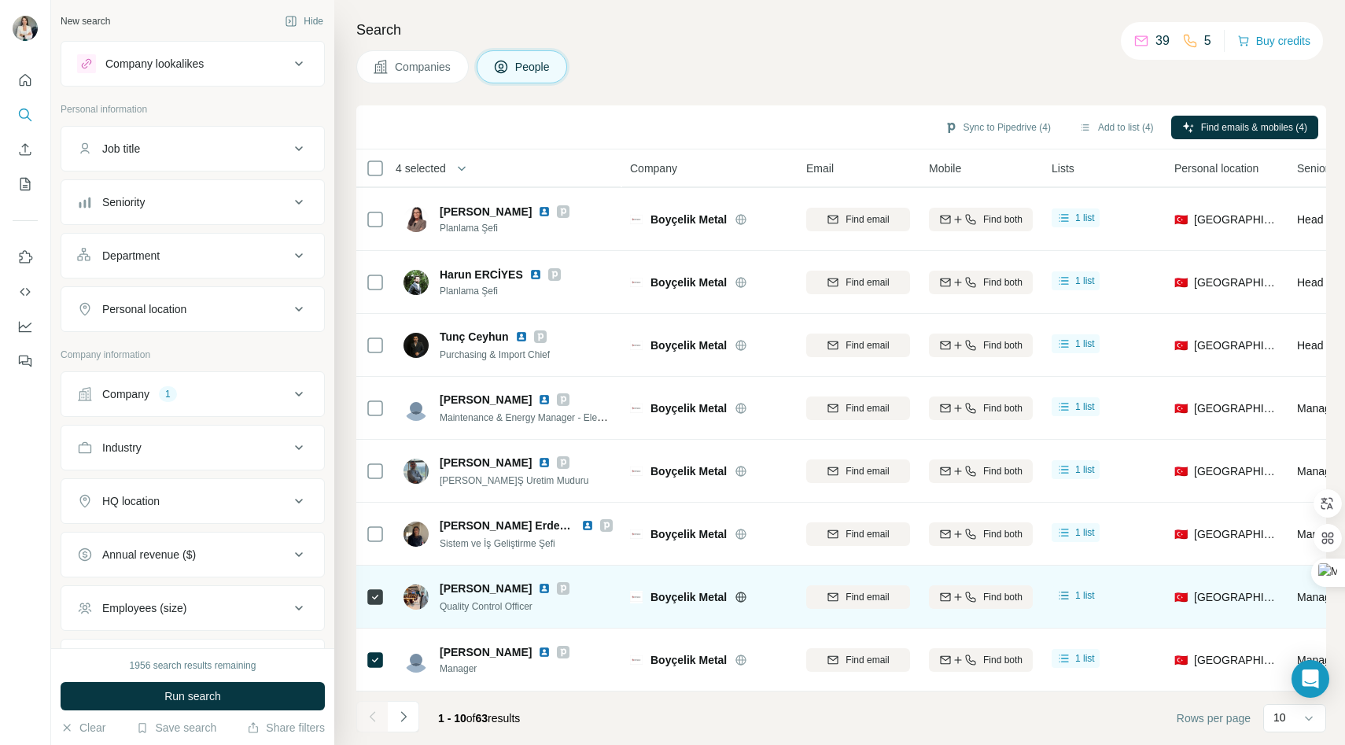
click at [370, 598] on div at bounding box center [375, 596] width 19 height 43
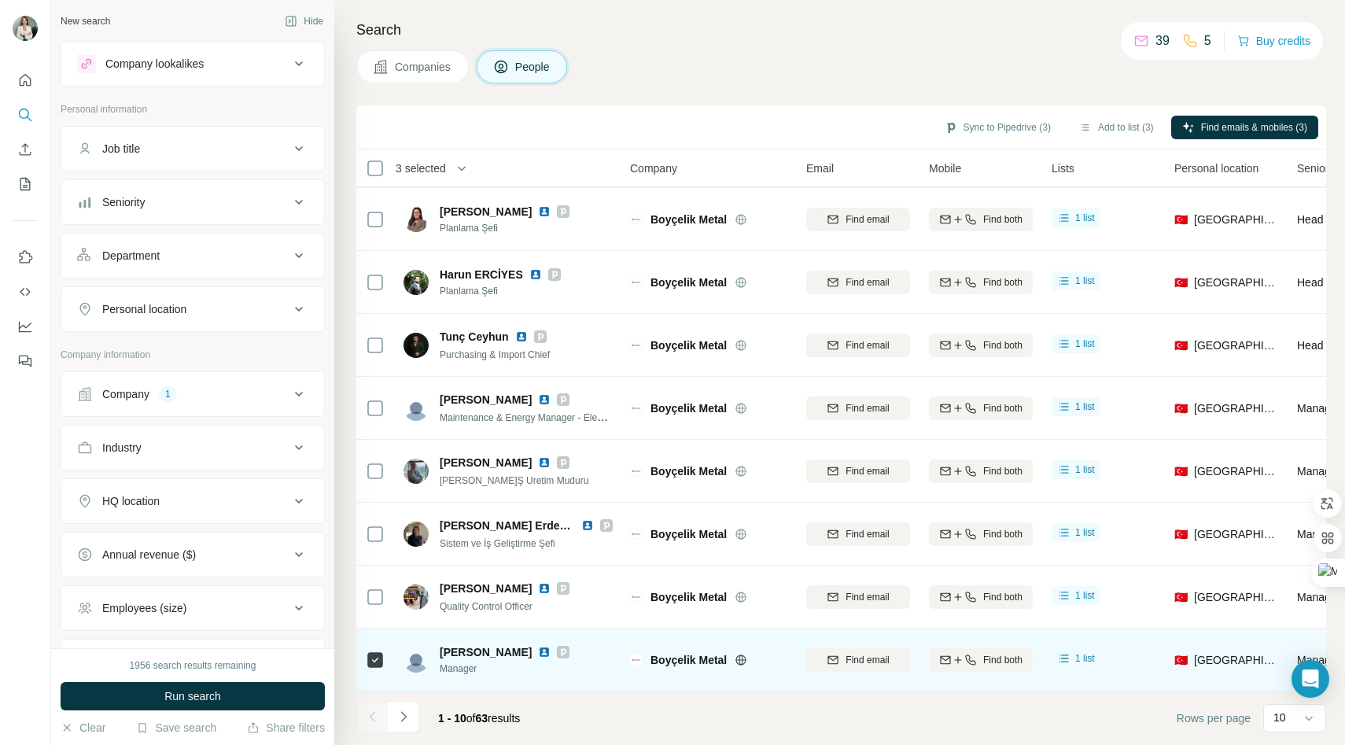
click at [369, 650] on icon at bounding box center [375, 659] width 19 height 19
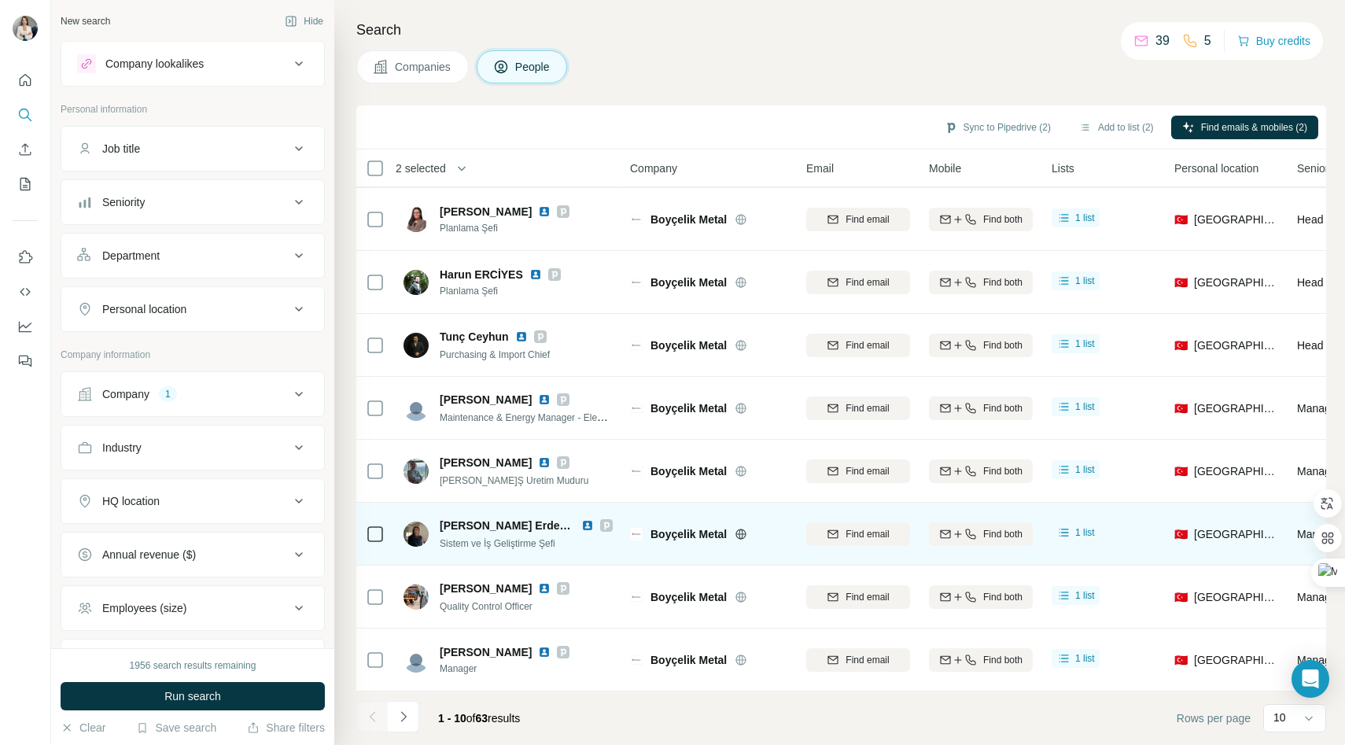
scroll to position [134, 0]
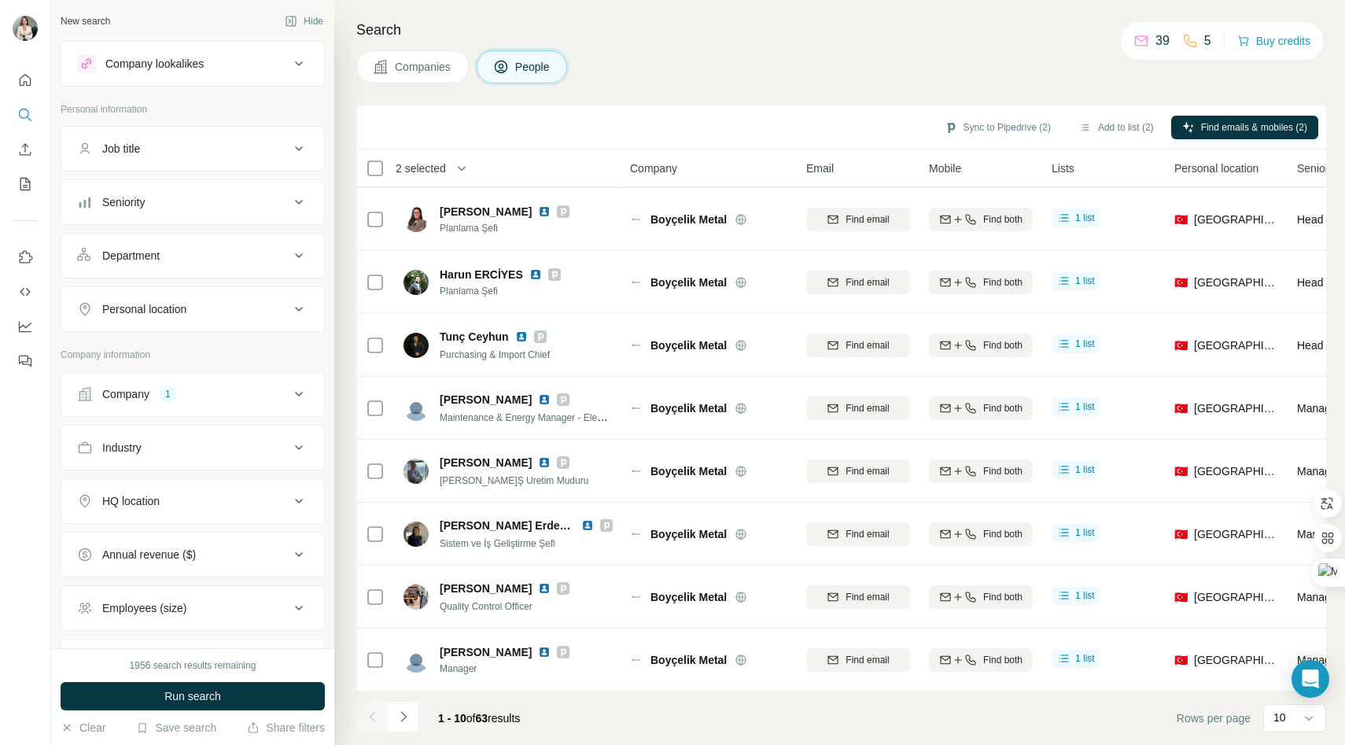
click at [406, 60] on span "Companies" at bounding box center [423, 67] width 57 height 16
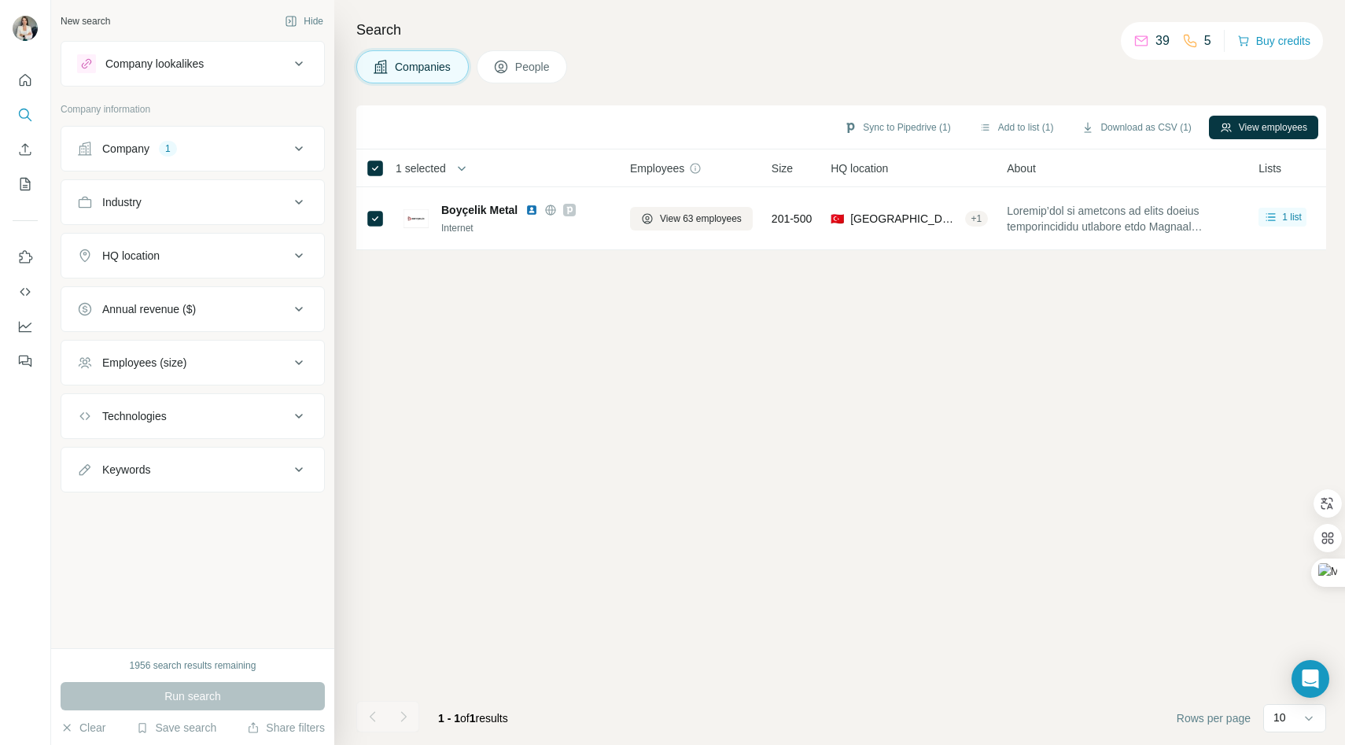
drag, startPoint x: 487, startPoint y: 131, endPoint x: 410, endPoint y: 121, distance: 77.7
click at [411, 120] on div "Sync to Pipedrive (1) Add to list (1) Download as CSV (1) View employees" at bounding box center [841, 127] width 954 height 28
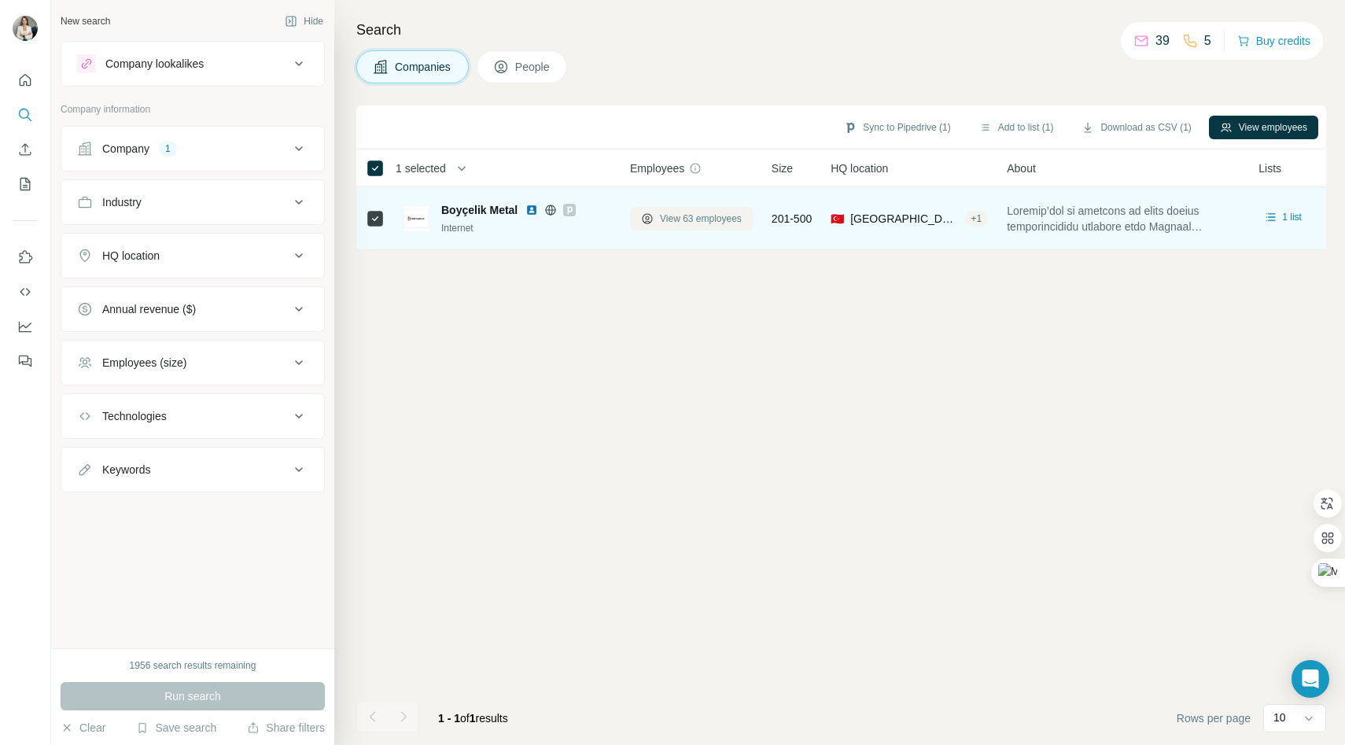
click at [719, 208] on button "View 63 employees" at bounding box center [691, 219] width 123 height 24
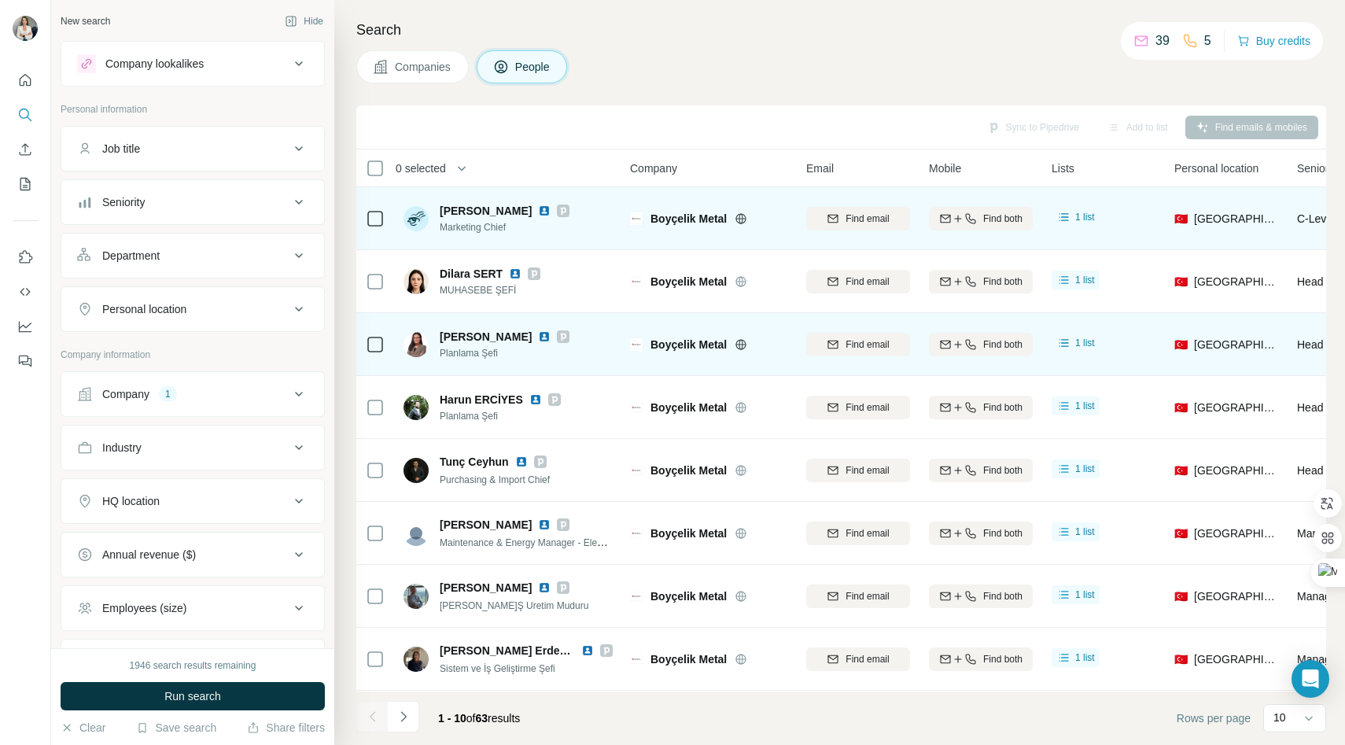
scroll to position [3, 0]
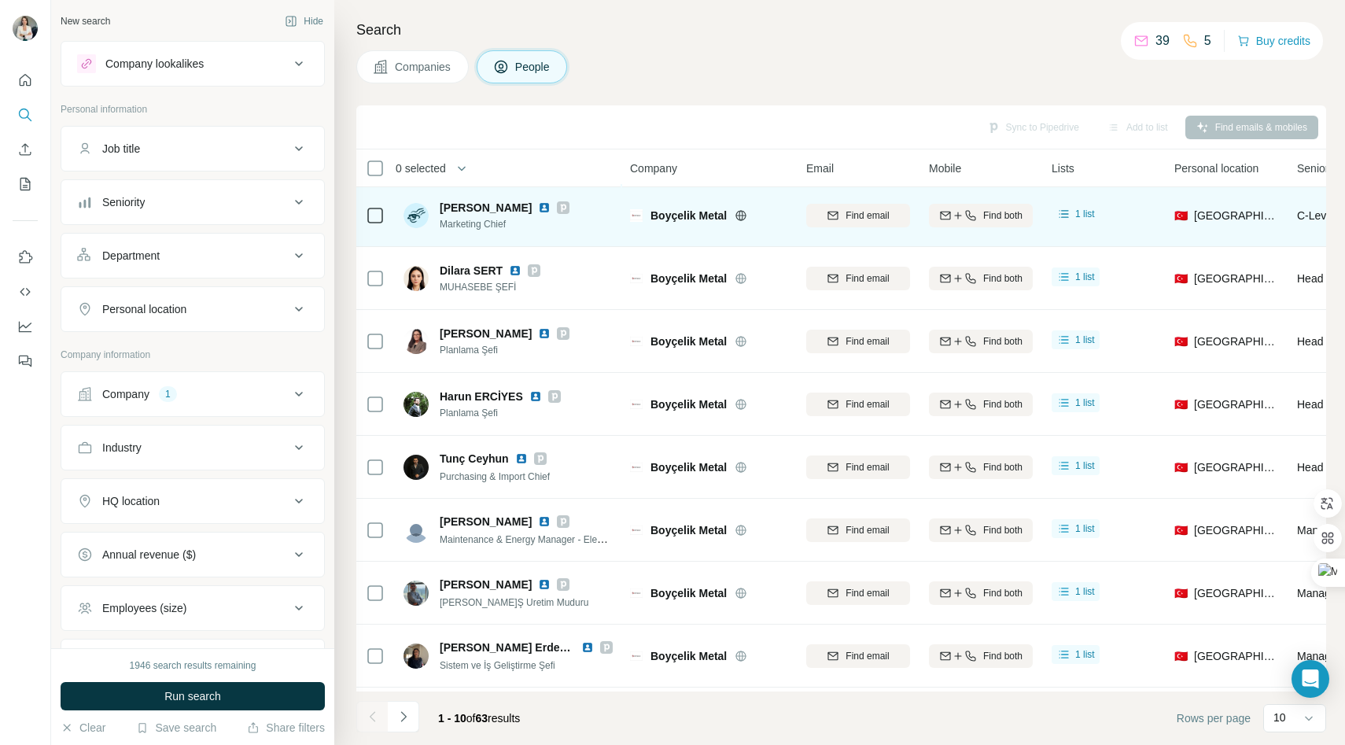
click at [514, 70] on button "People" at bounding box center [522, 66] width 91 height 33
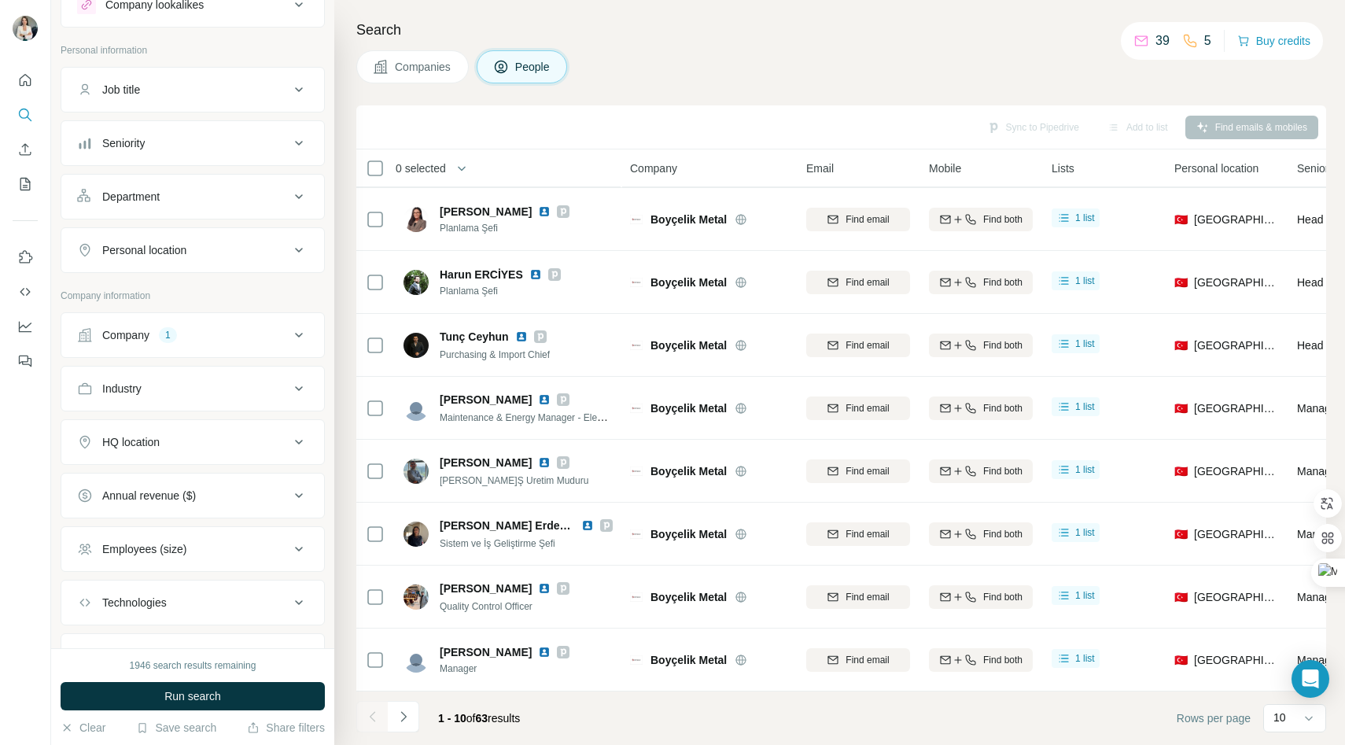
scroll to position [57, 0]
click at [230, 102] on button "Job title" at bounding box center [192, 92] width 263 height 38
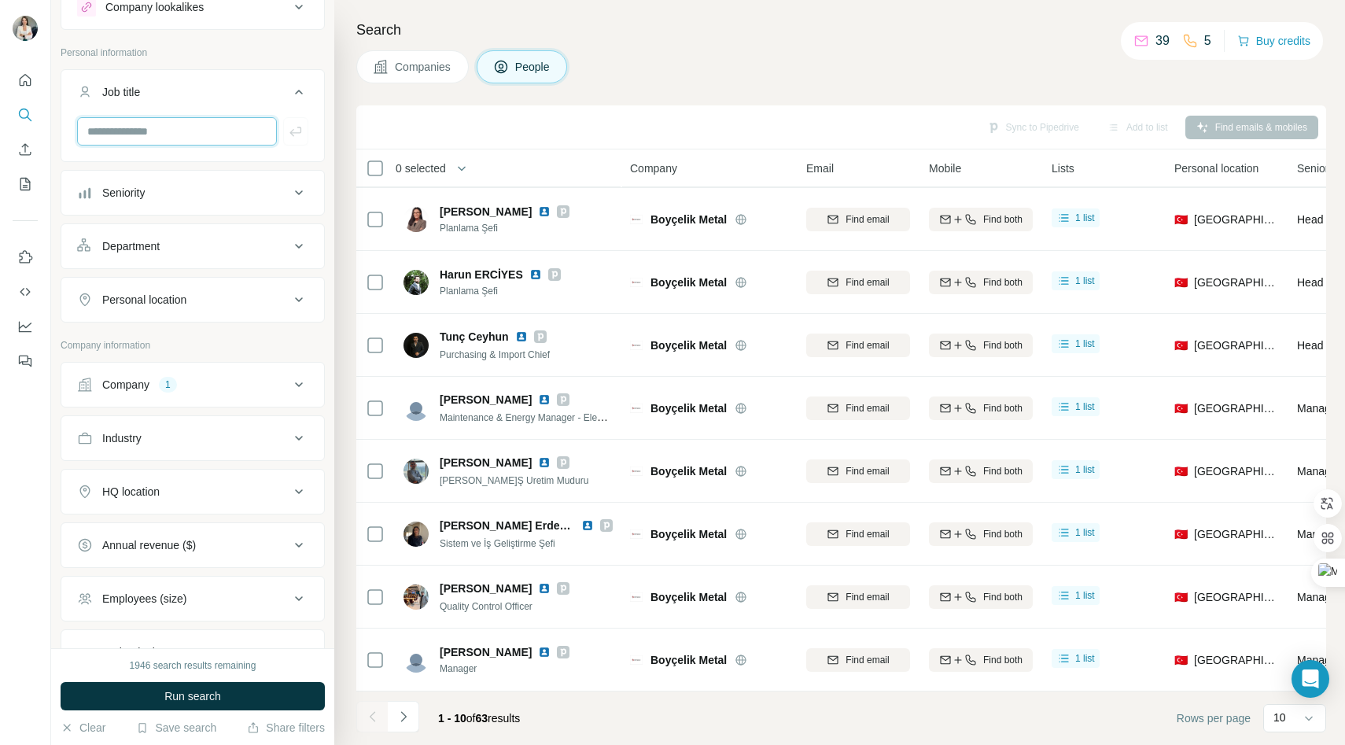
click at [212, 142] on input "text" at bounding box center [177, 131] width 200 height 28
type input "*********"
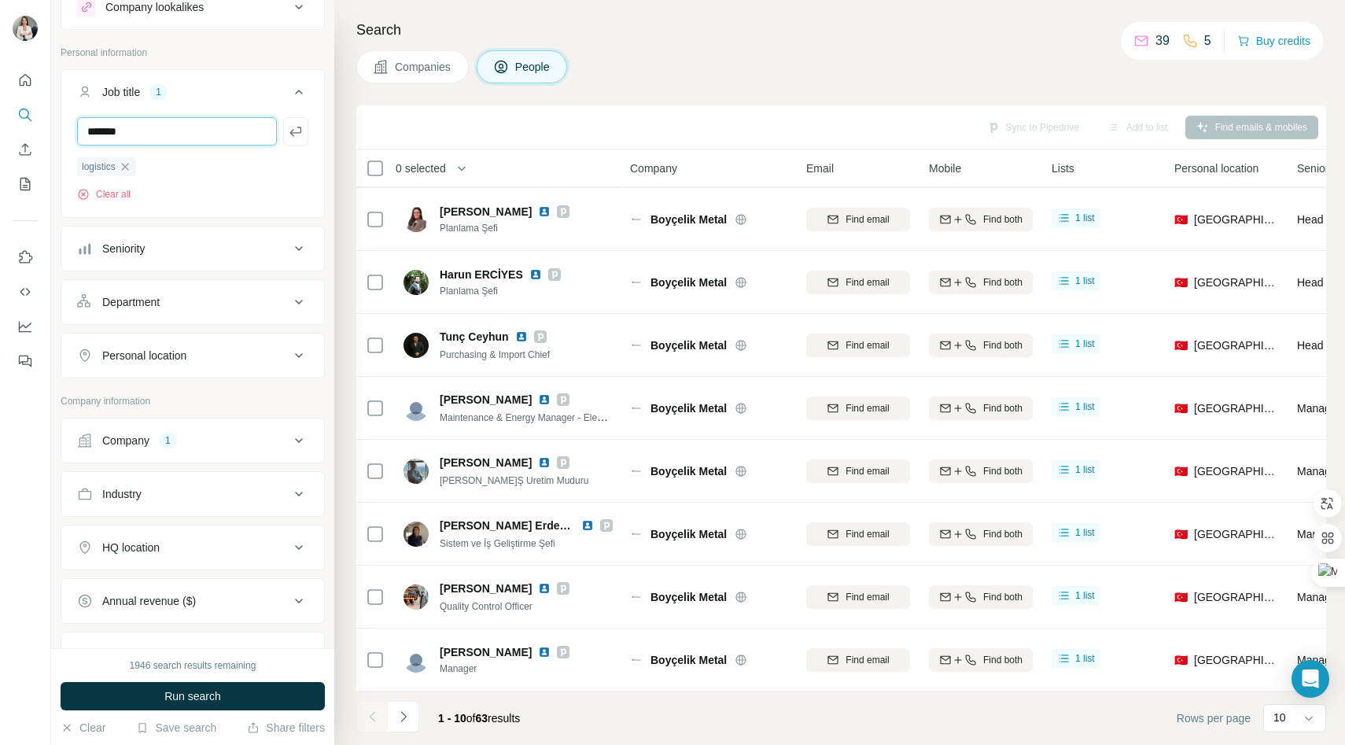
type input "******"
type input "***"
click at [198, 126] on input "text" at bounding box center [177, 131] width 200 height 28
type input "******"
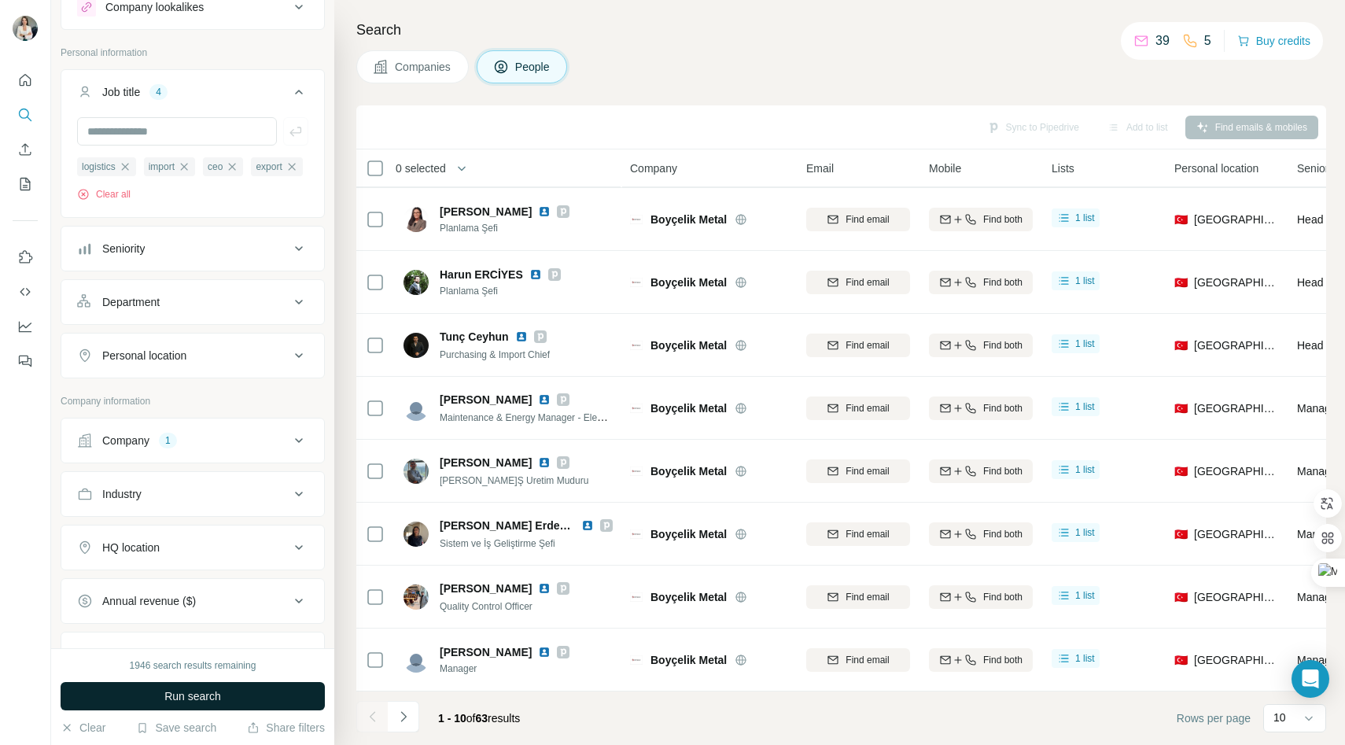
click at [195, 692] on span "Run search" at bounding box center [192, 696] width 57 height 16
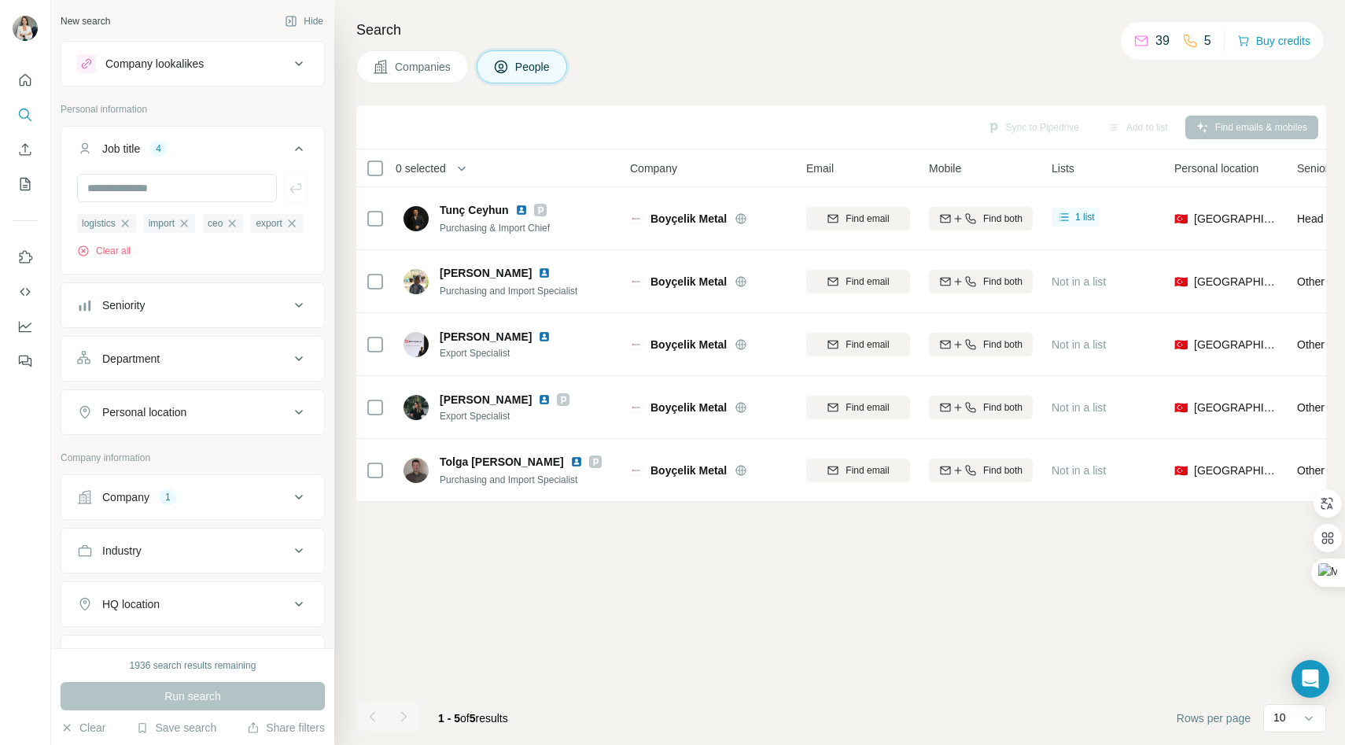
click at [168, 504] on div "1" at bounding box center [168, 497] width 18 height 14
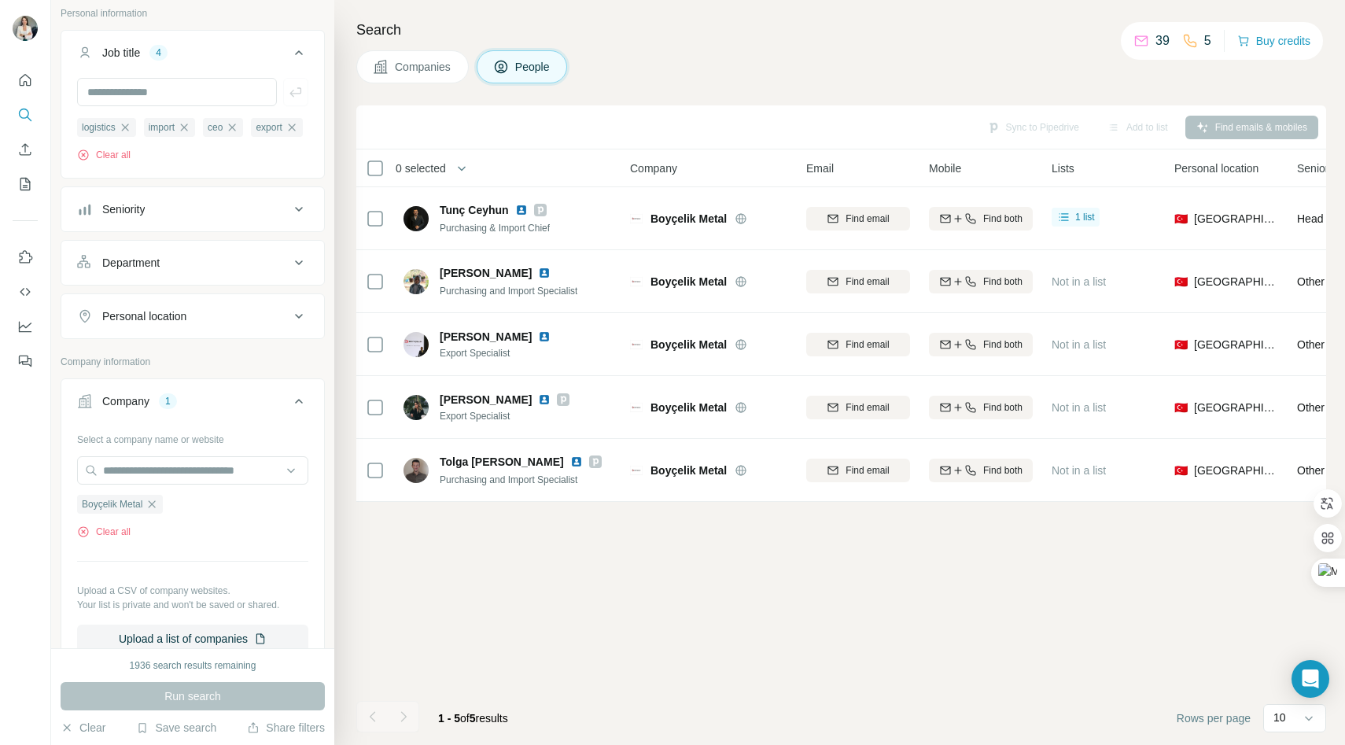
scroll to position [98, 0]
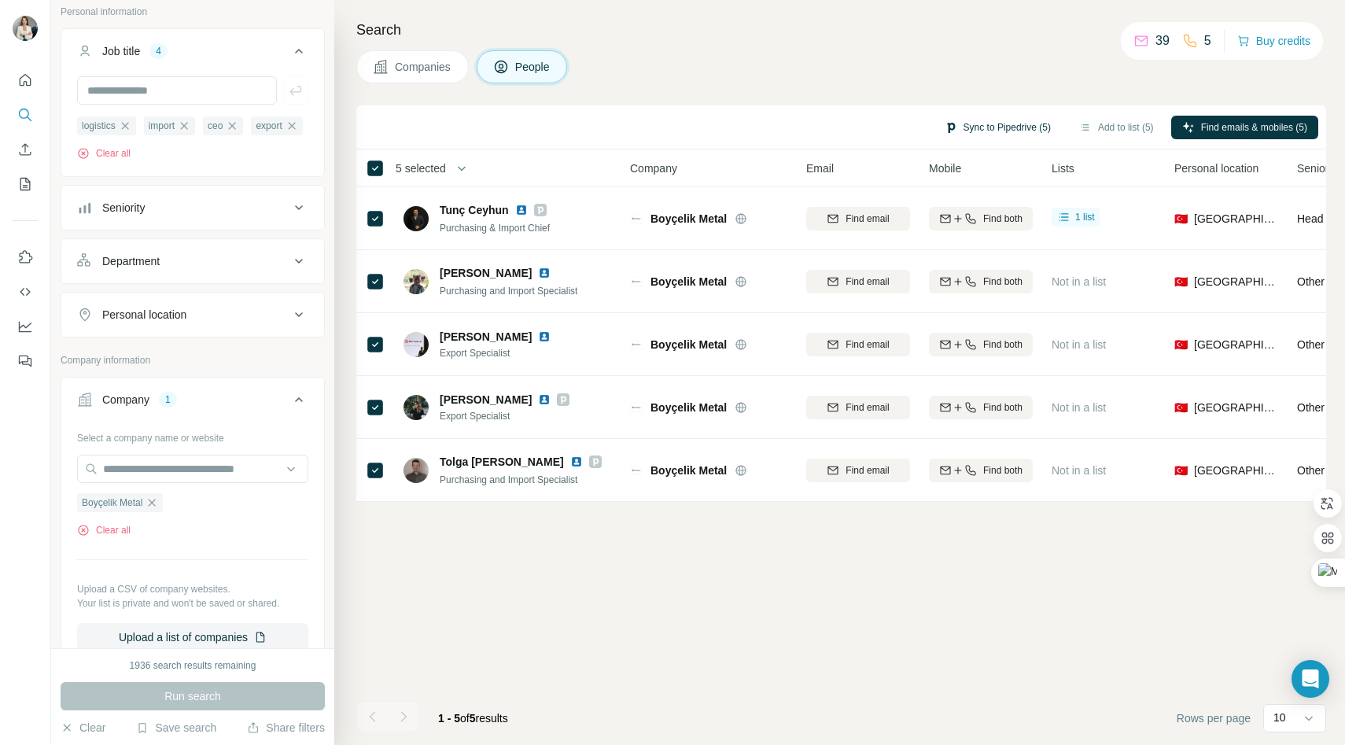
click at [971, 123] on button "Sync to Pipedrive (5)" at bounding box center [998, 128] width 128 height 24
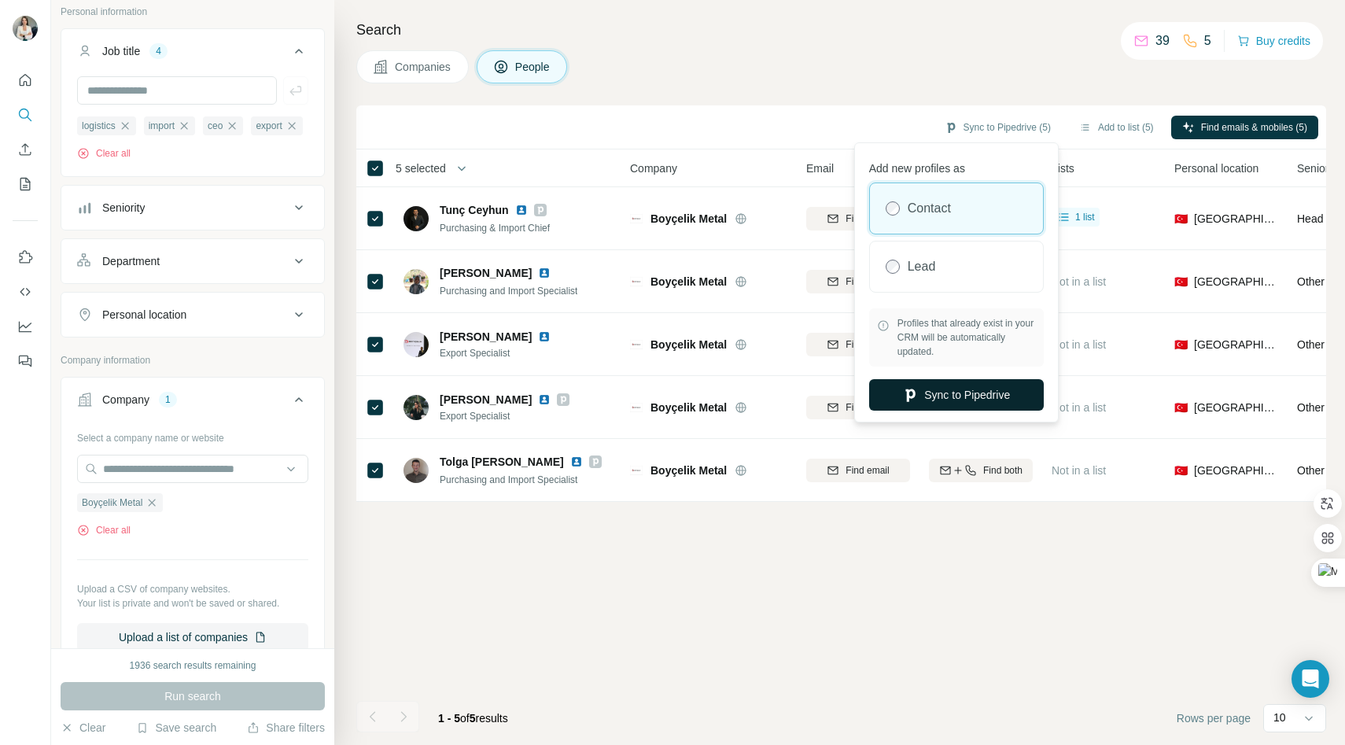
click at [919, 392] on button "Sync to Pipedrive" at bounding box center [956, 394] width 175 height 31
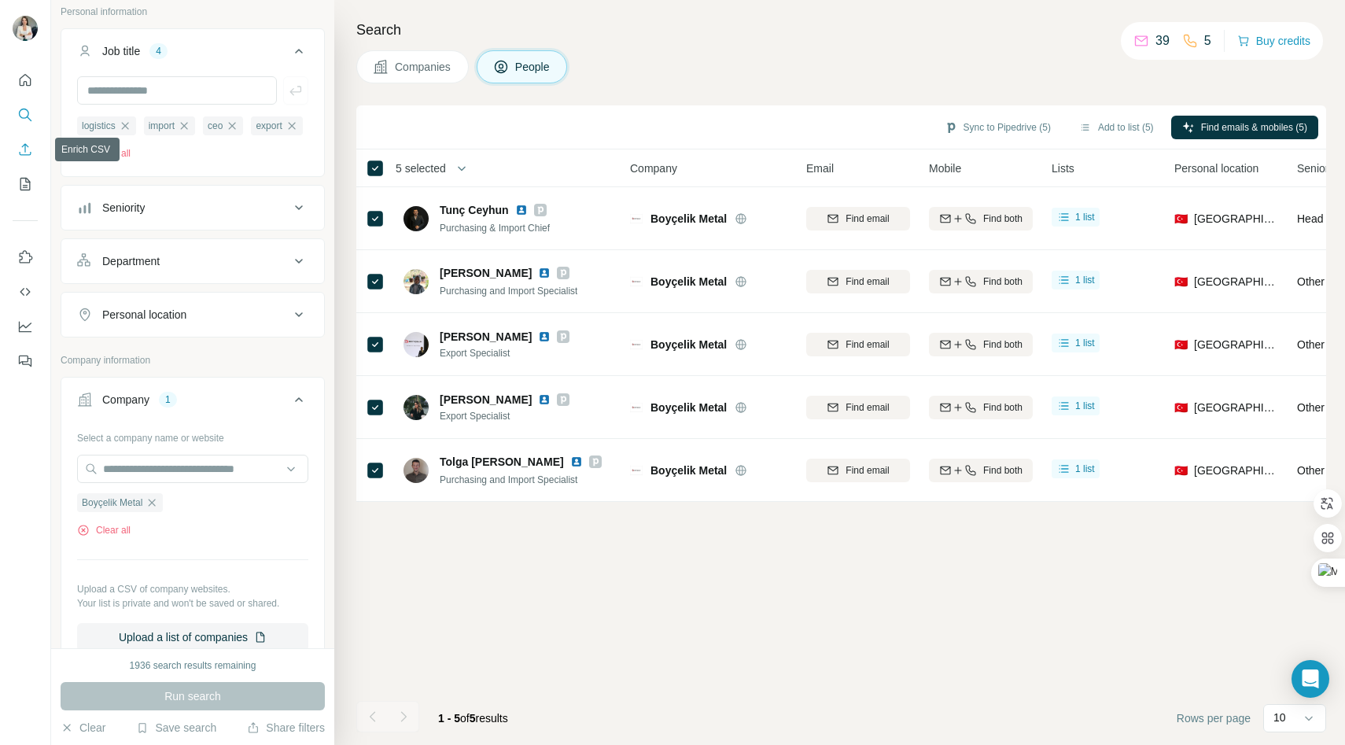
click at [23, 145] on icon "Enrich CSV" at bounding box center [26, 149] width 12 height 12
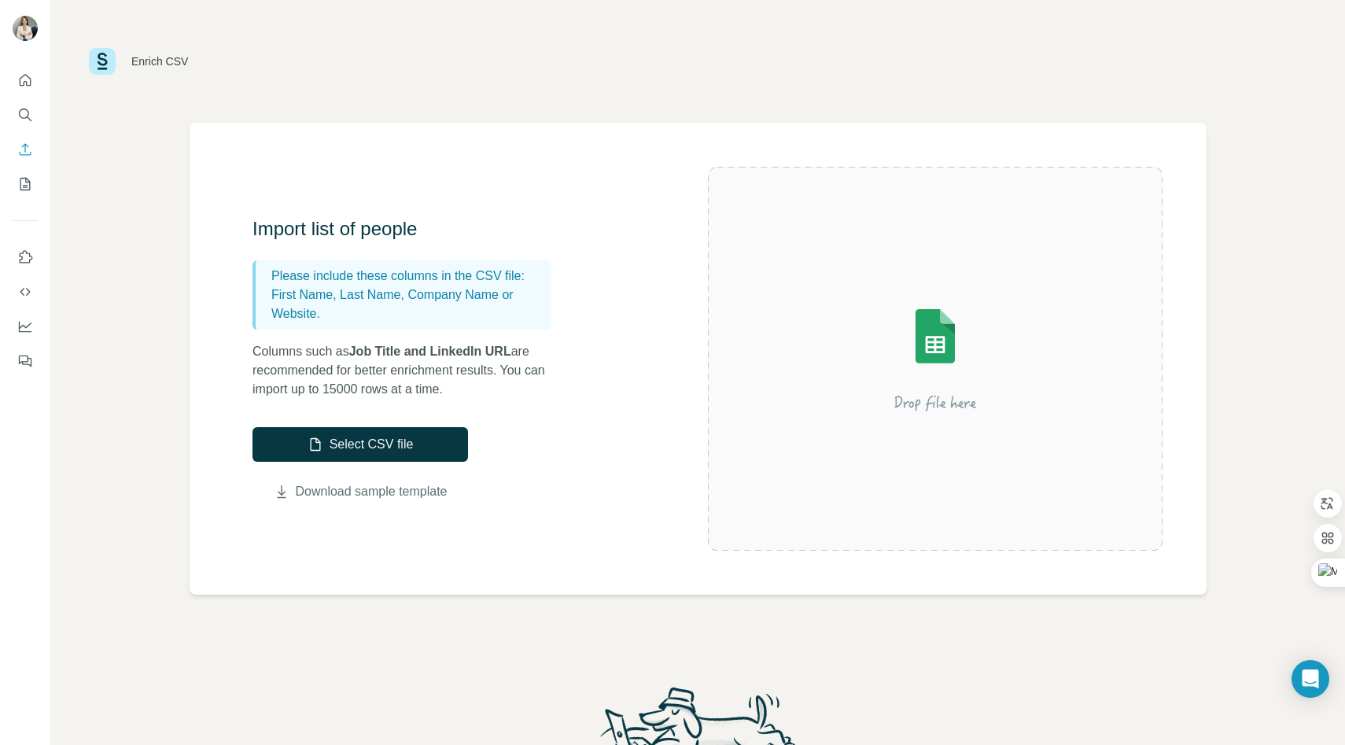
click at [335, 489] on link "Download sample template" at bounding box center [372, 491] width 152 height 19
click at [19, 116] on icon "Search" at bounding box center [25, 115] width 16 height 16
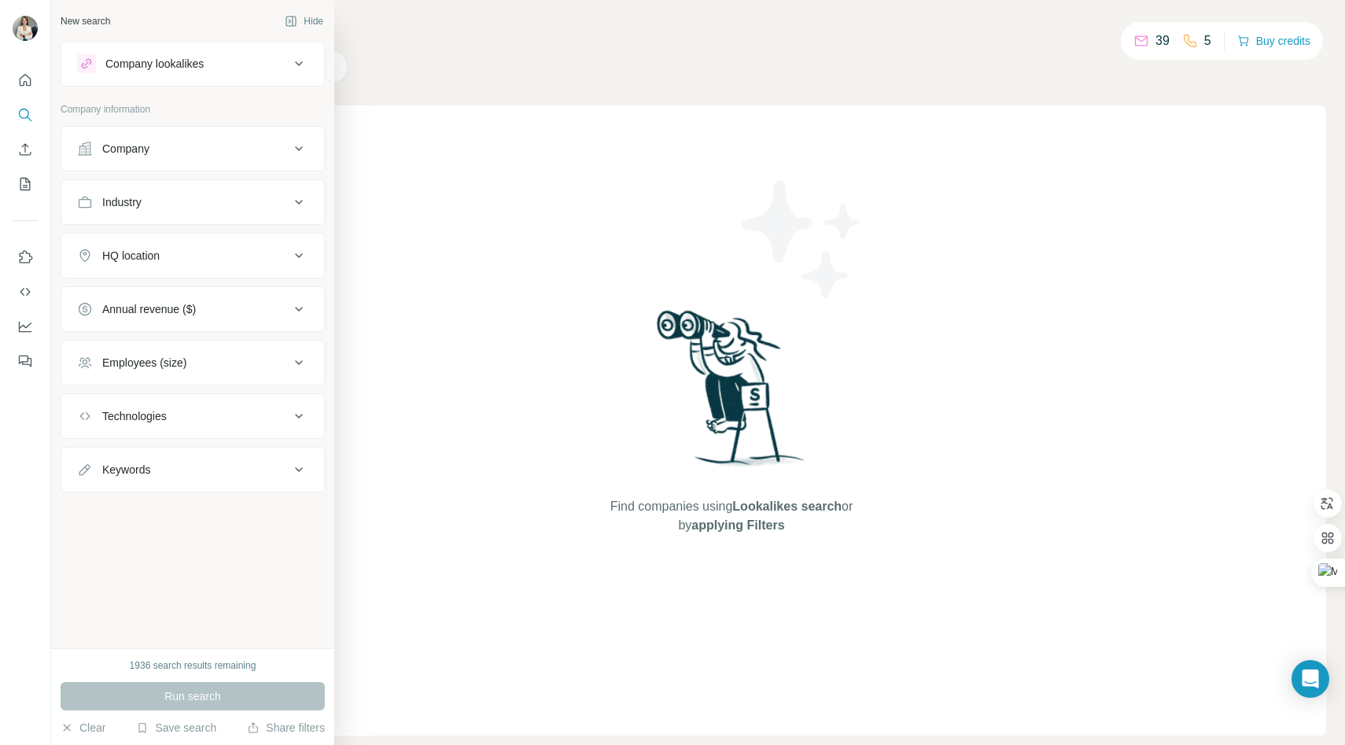
click at [138, 167] on button "Company" at bounding box center [192, 149] width 263 height 38
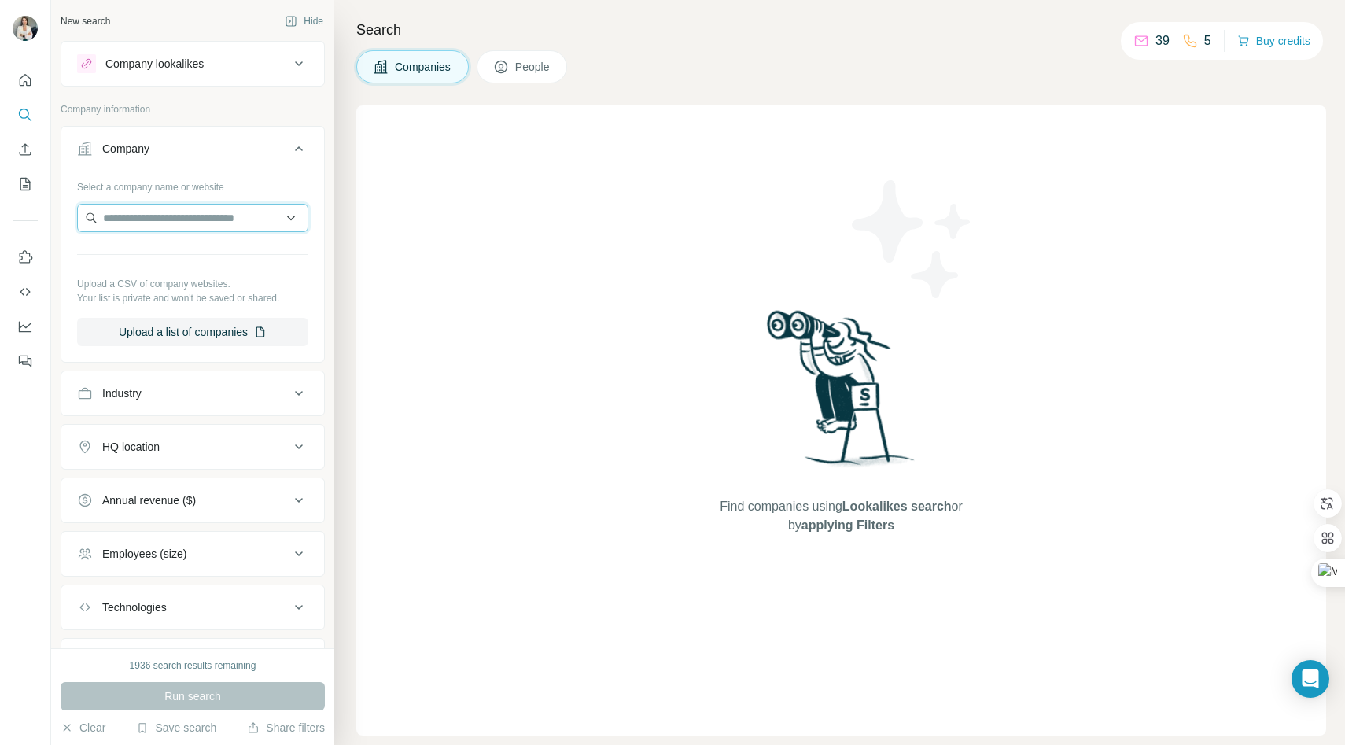
click at [158, 212] on input "text" at bounding box center [192, 218] width 231 height 28
click at [217, 222] on input "text" at bounding box center [192, 218] width 231 height 28
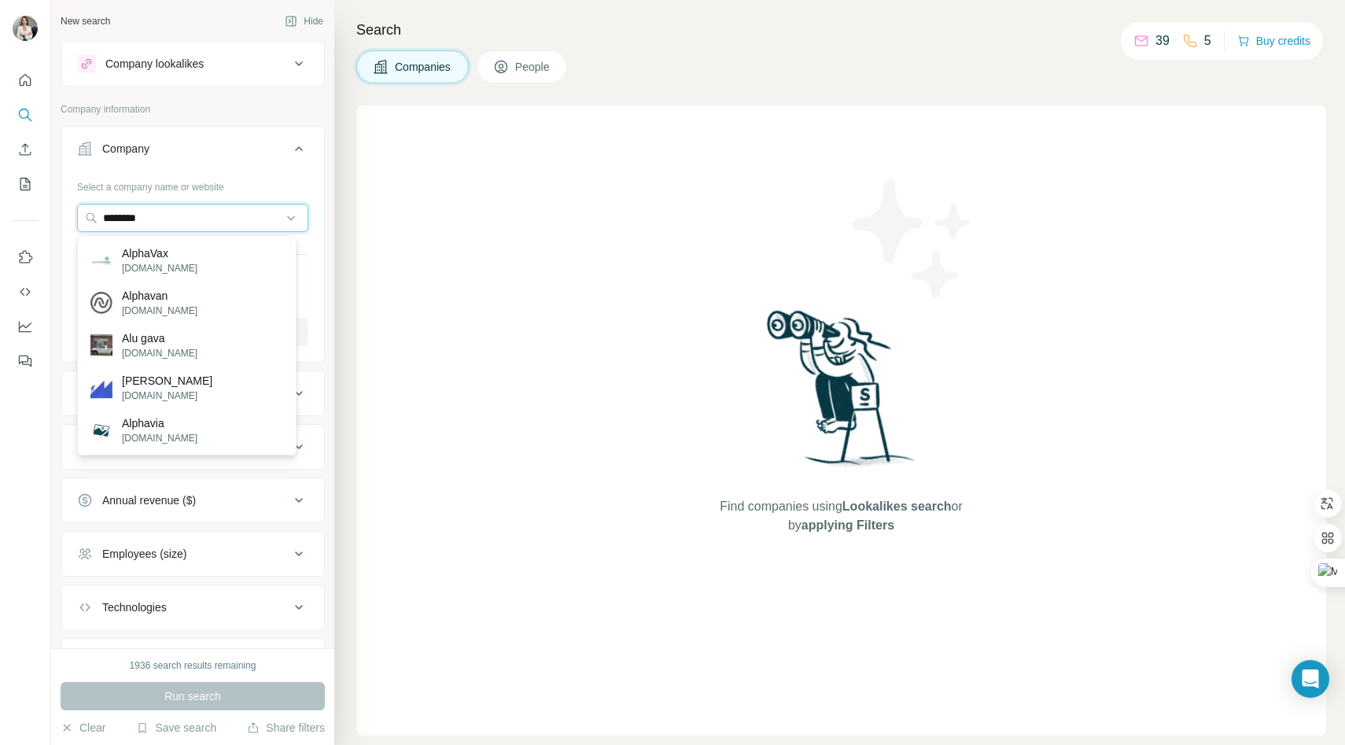
drag, startPoint x: 170, startPoint y: 217, endPoint x: 7, endPoint y: 205, distance: 163.2
click at [7, 205] on div "New search Hide Company lookalikes Company information Company Select a company…" at bounding box center [672, 372] width 1345 height 745
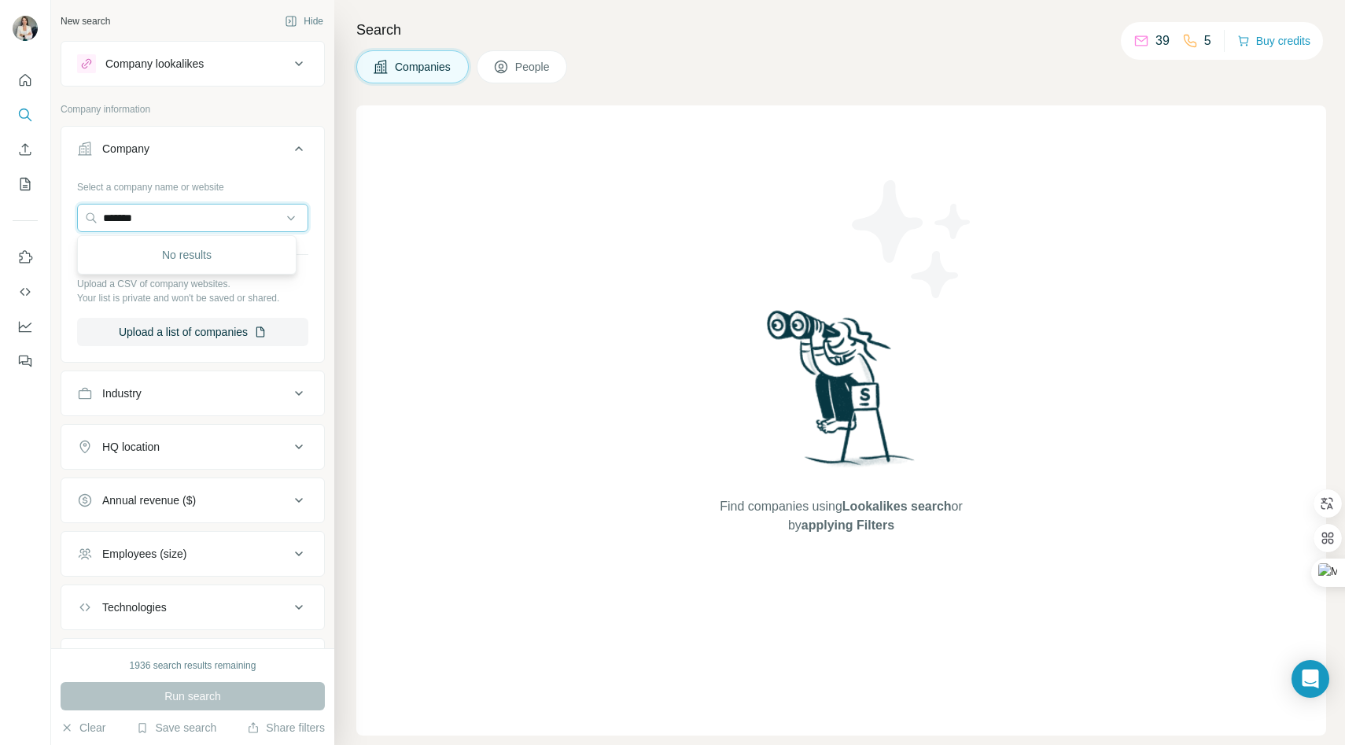
type input "*****"
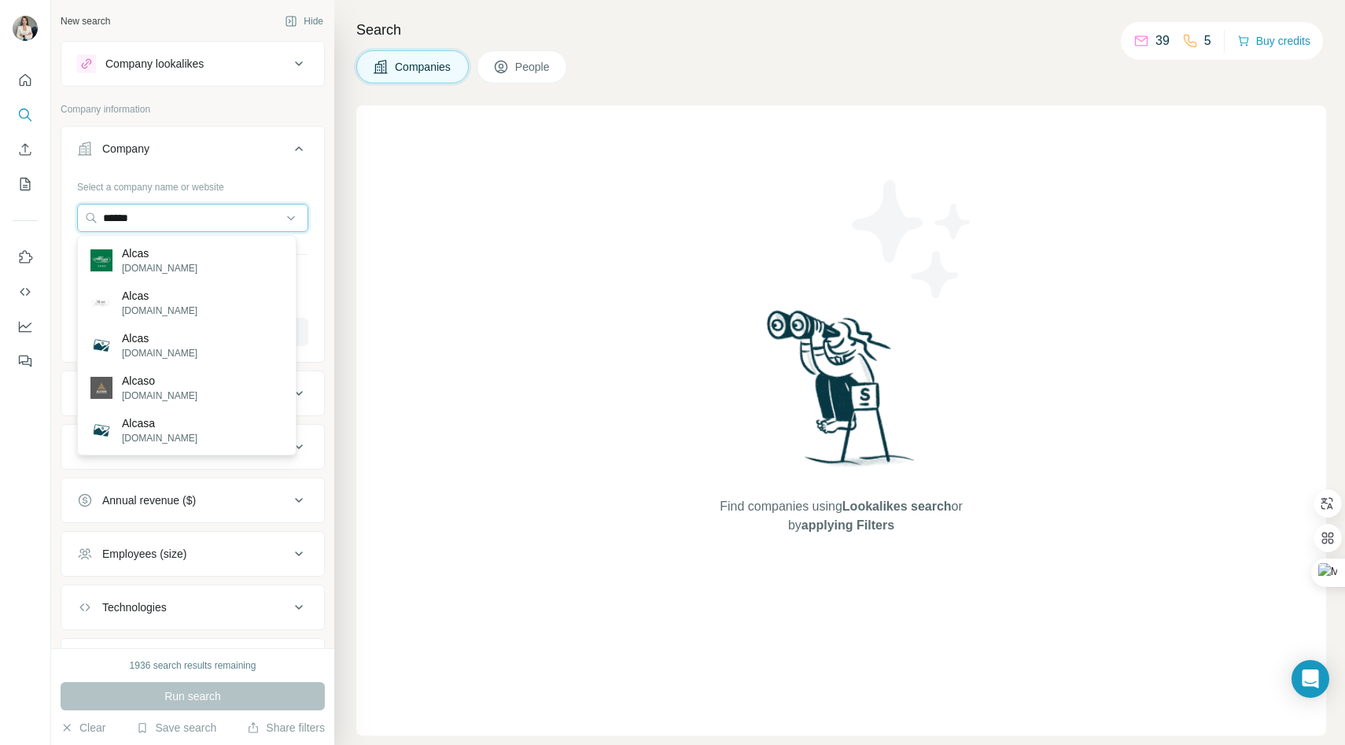
drag, startPoint x: 228, startPoint y: 218, endPoint x: 31, endPoint y: 217, distance: 197.4
click at [31, 217] on div "New search Hide Company lookalikes Company information Company Select a company…" at bounding box center [672, 372] width 1345 height 745
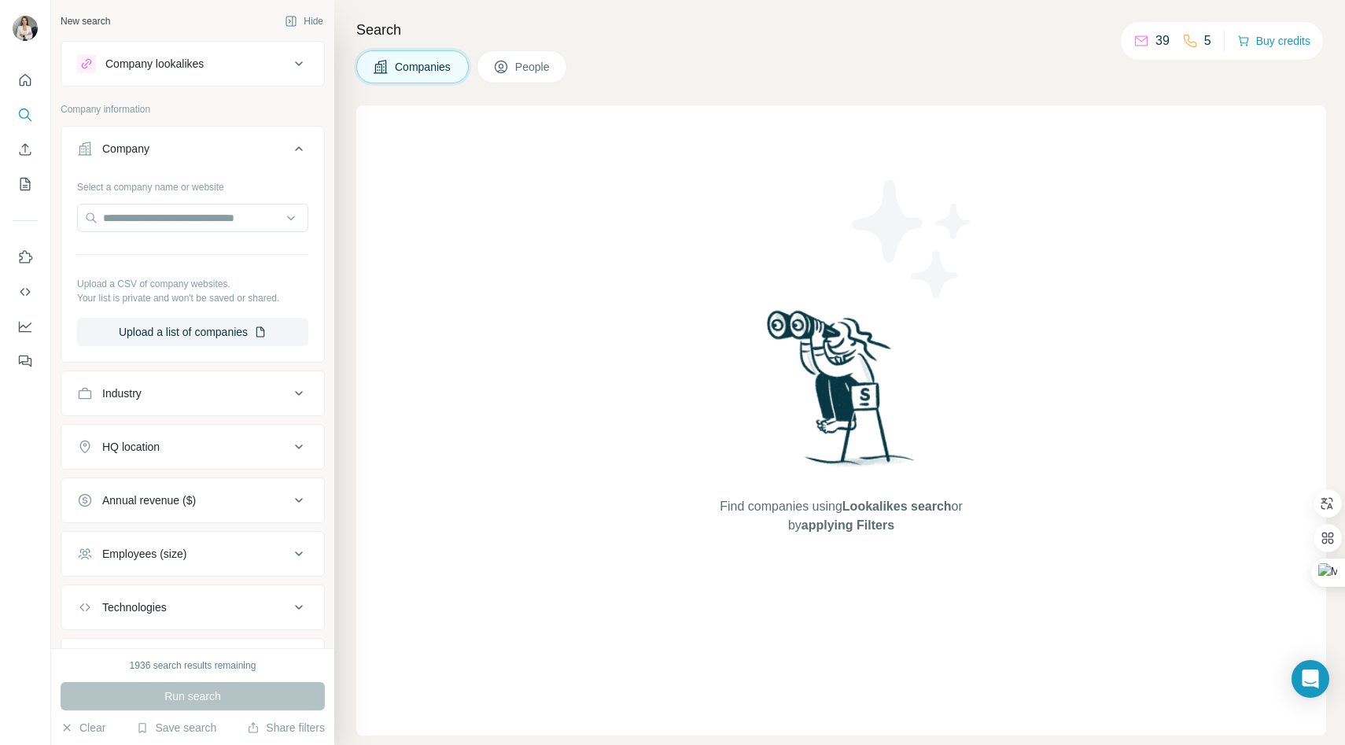
click at [138, 291] on p "Your list is private and won't be saved or shared." at bounding box center [192, 298] width 231 height 14
click at [260, 337] on icon "button" at bounding box center [260, 331] width 8 height 10
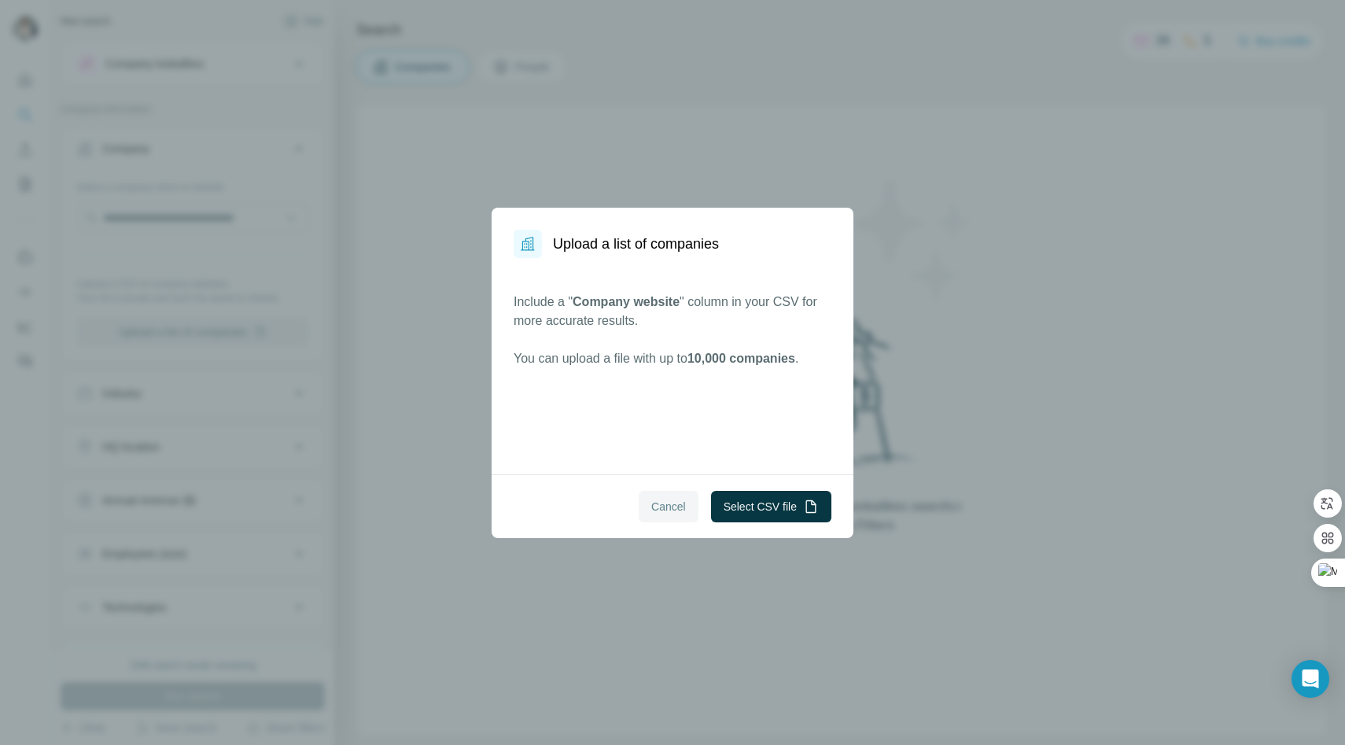
click at [651, 506] on span "Cancel" at bounding box center [668, 507] width 35 height 16
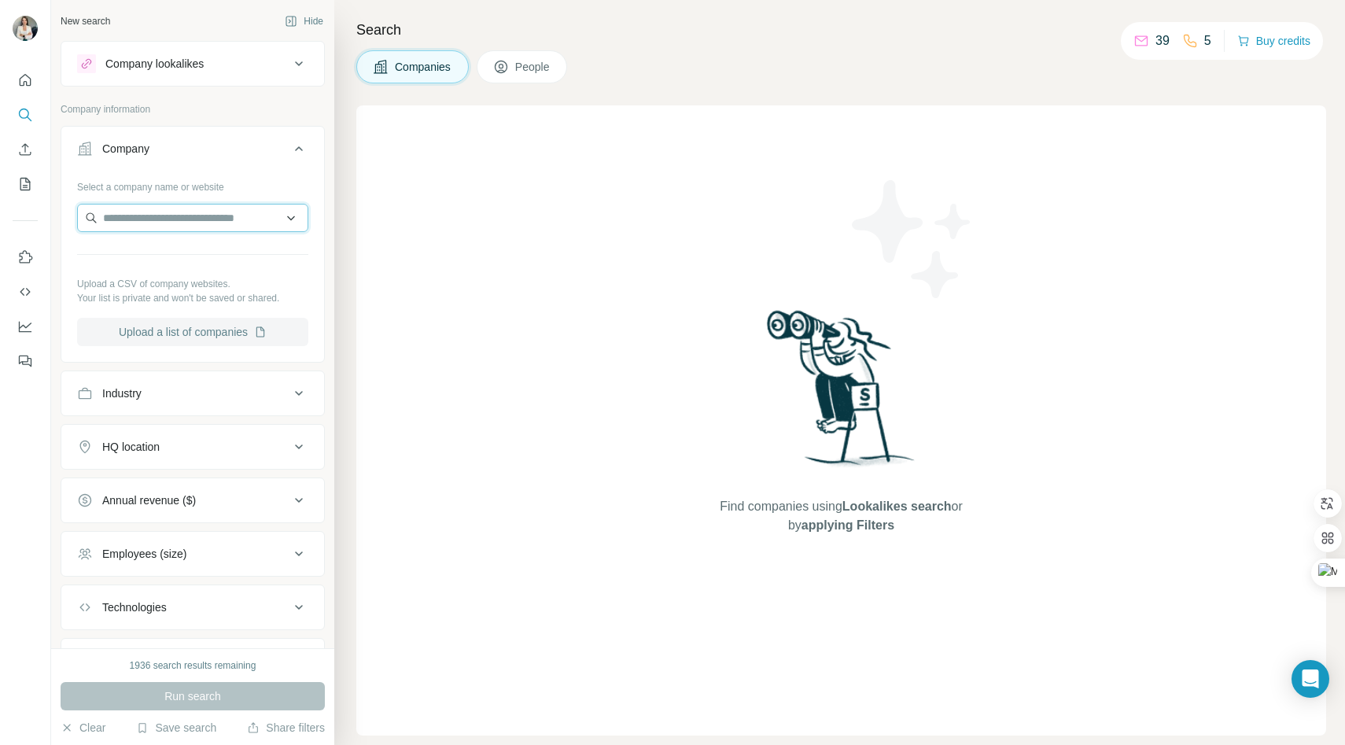
click at [197, 225] on input "text" at bounding box center [192, 218] width 231 height 28
click at [193, 208] on input "text" at bounding box center [192, 218] width 231 height 28
